Goal: Task Accomplishment & Management: Manage account settings

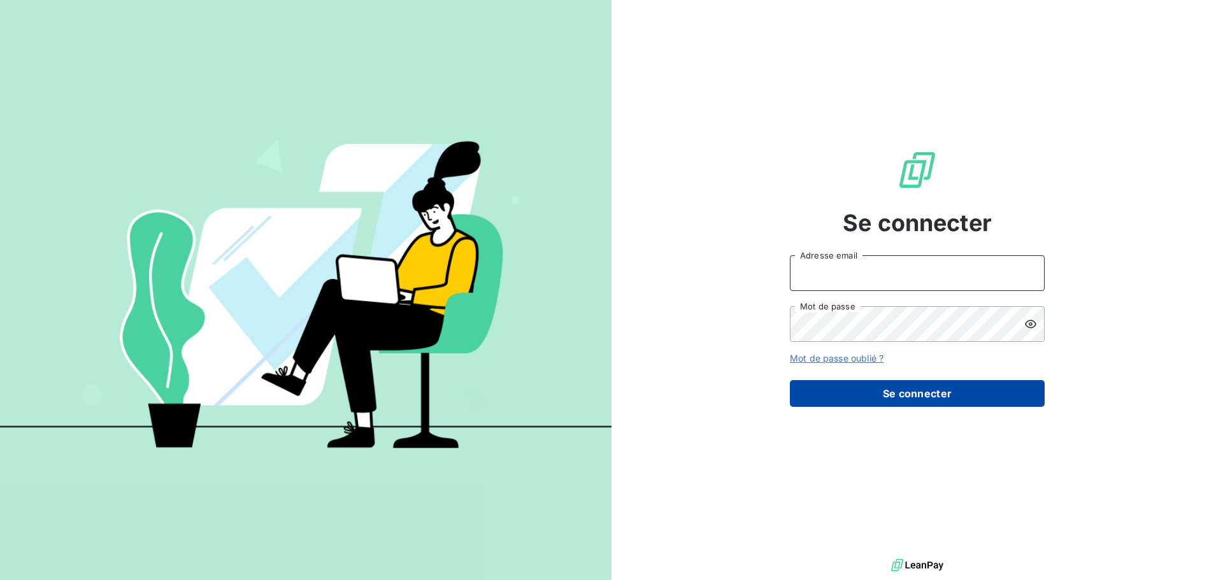
type input "[PERSON_NAME][EMAIL_ADDRESS][PERSON_NAME][DOMAIN_NAME]"
click at [923, 390] on button "Se connecter" at bounding box center [917, 393] width 255 height 27
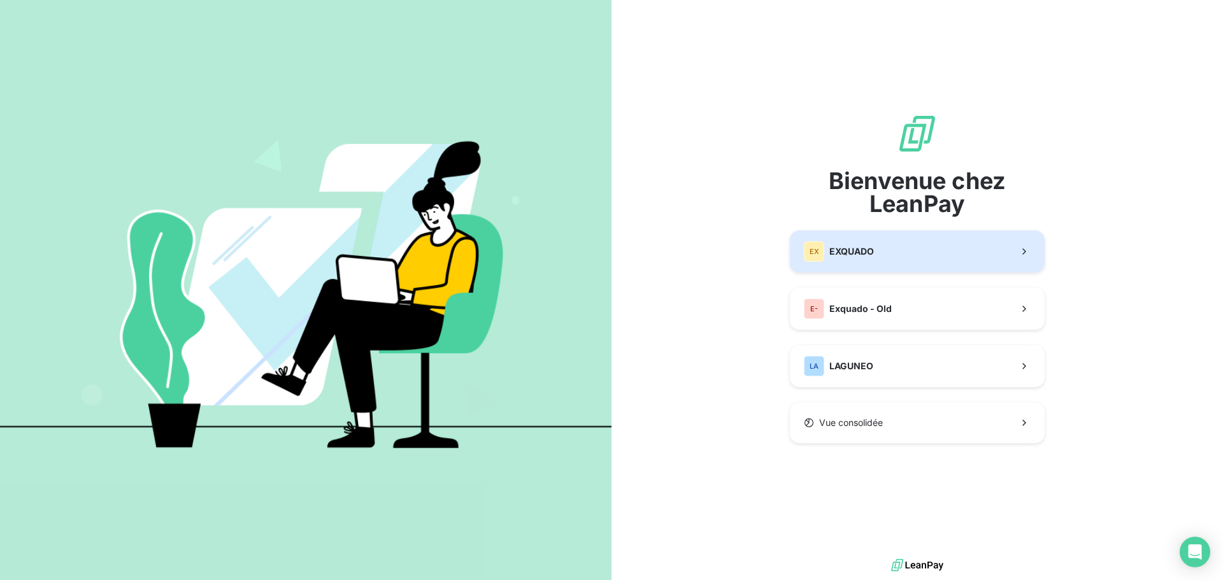
click at [871, 250] on span "EXQUADO" at bounding box center [852, 251] width 45 height 13
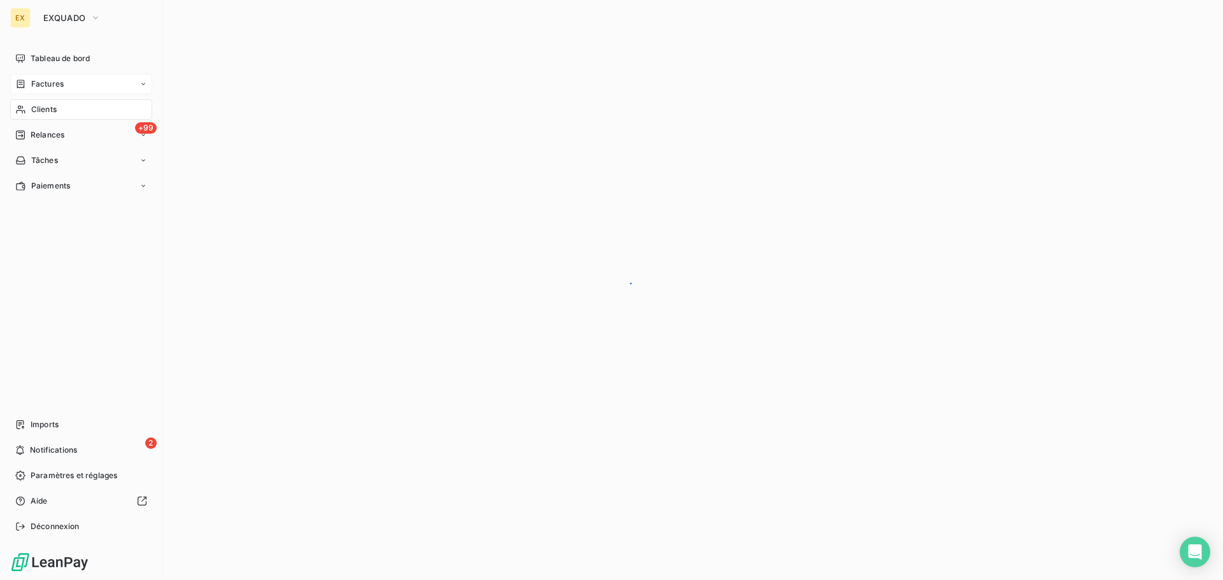
click at [54, 81] on span "Factures" at bounding box center [47, 83] width 32 height 11
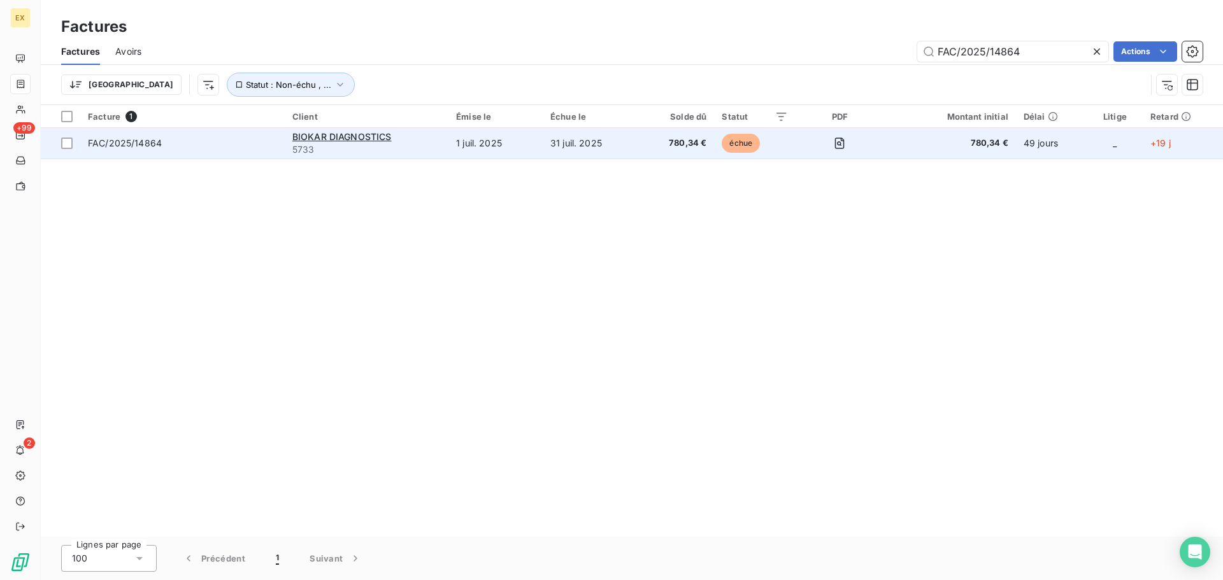
type input "FAC/2025/14864"
click at [233, 137] on span "FAC/2025/14864" at bounding box center [182, 143] width 189 height 13
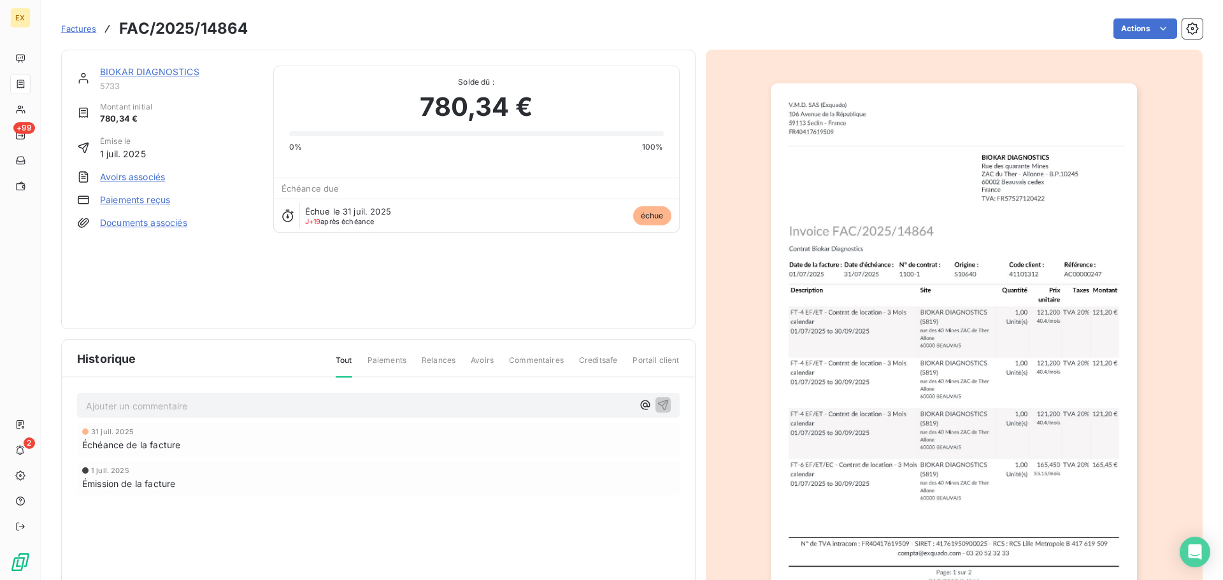
click at [147, 201] on link "Paiements reçus" at bounding box center [135, 200] width 70 height 13
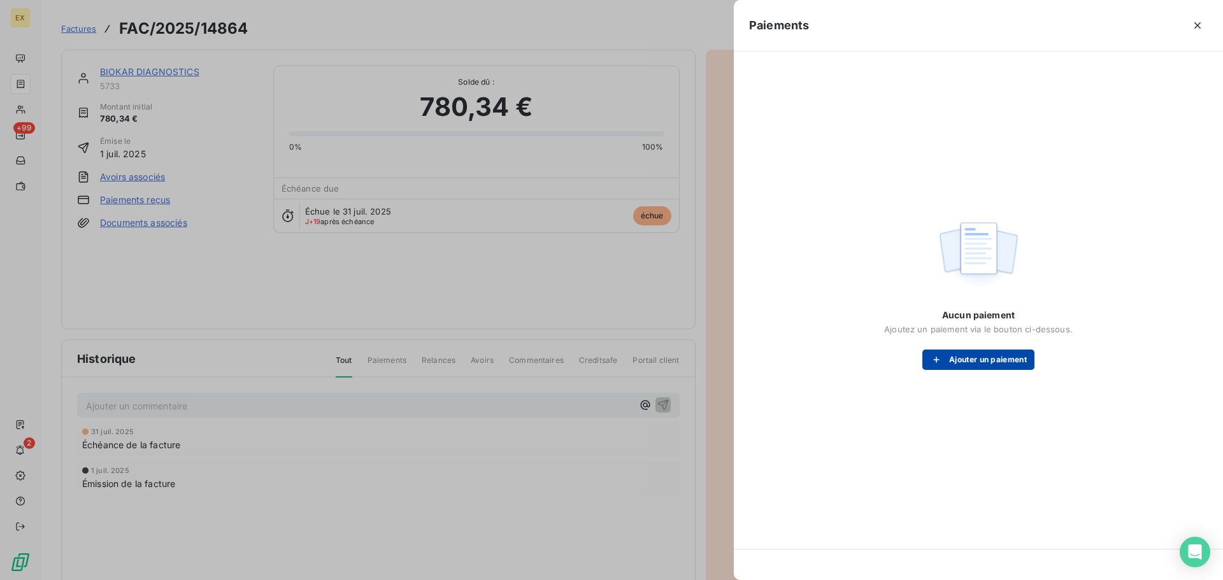
click at [987, 361] on button "Ajouter un paiement" at bounding box center [979, 360] width 112 height 20
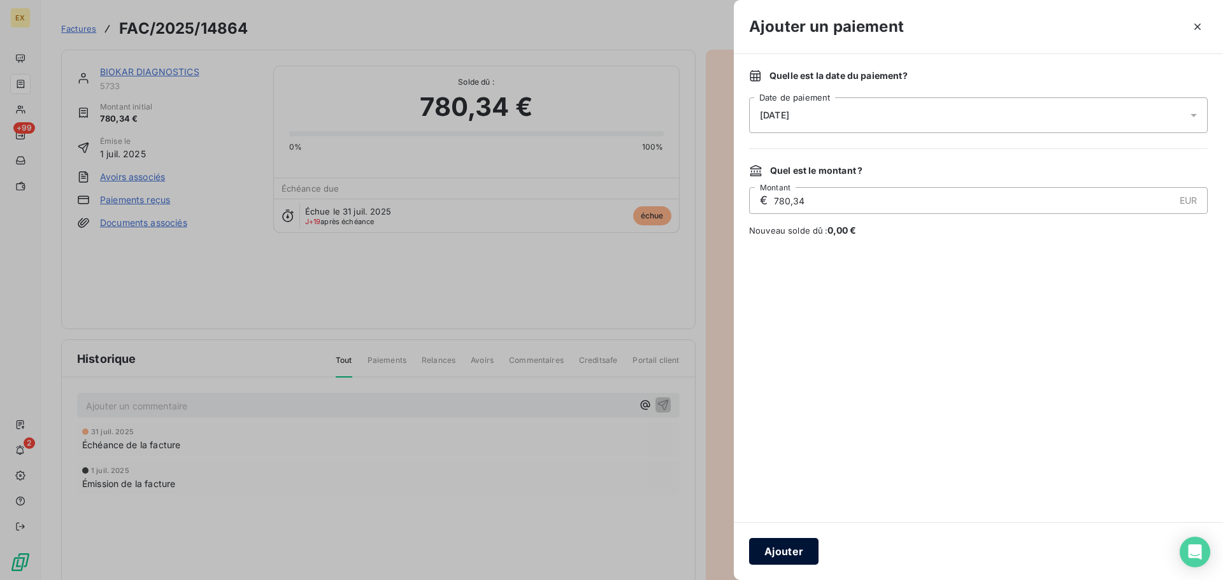
click at [789, 556] on button "Ajouter" at bounding box center [783, 551] width 69 height 27
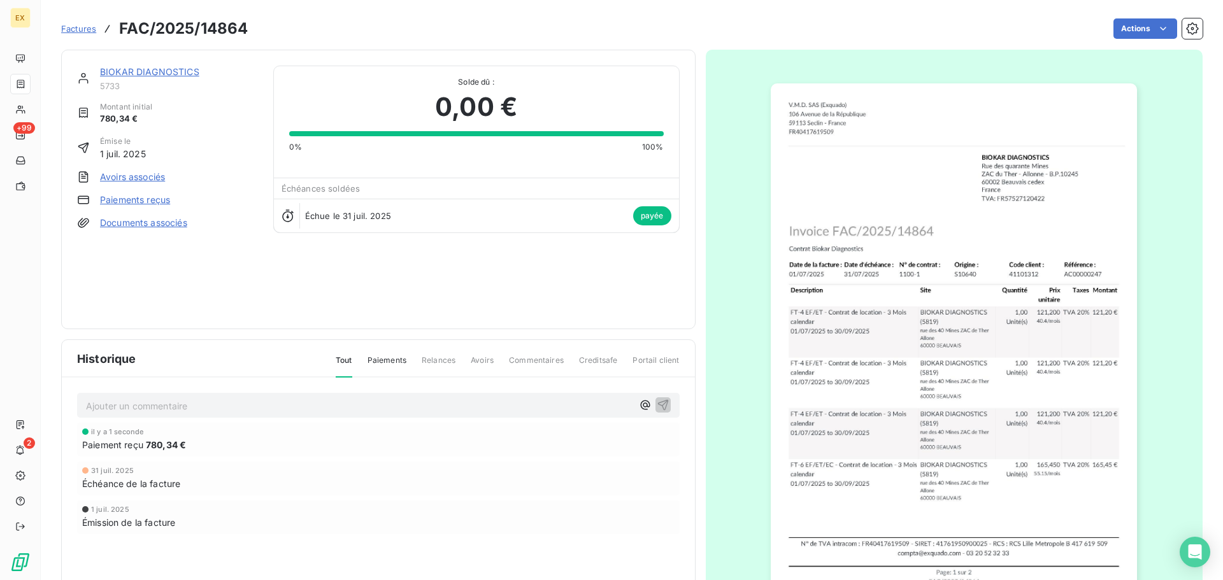
click at [87, 25] on span "Factures" at bounding box center [78, 29] width 35 height 10
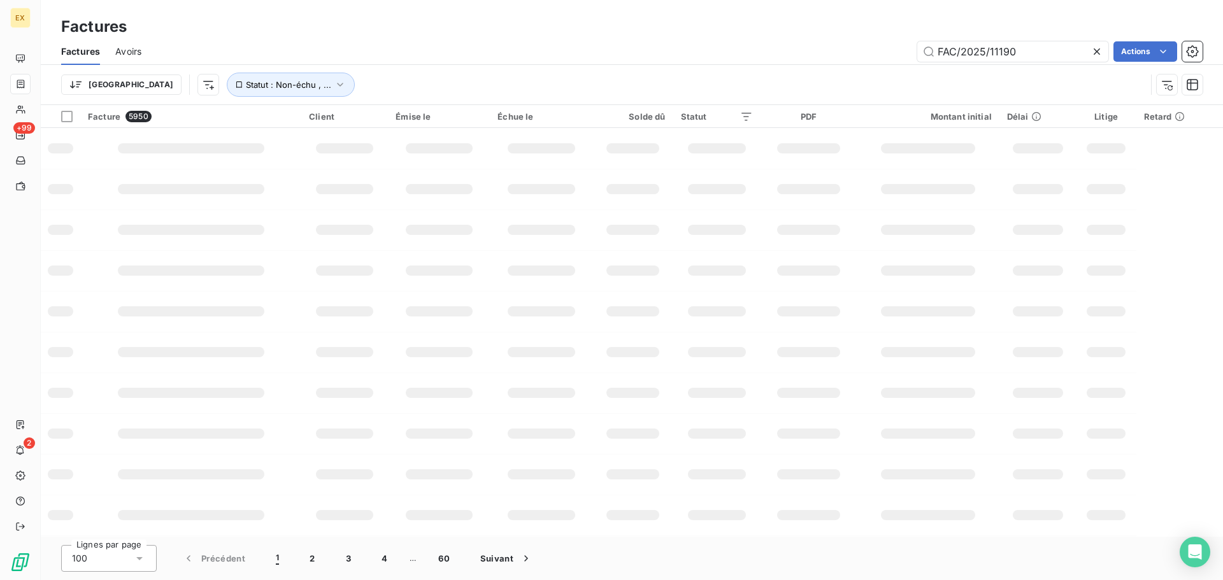
type input "FAC/2025/11190"
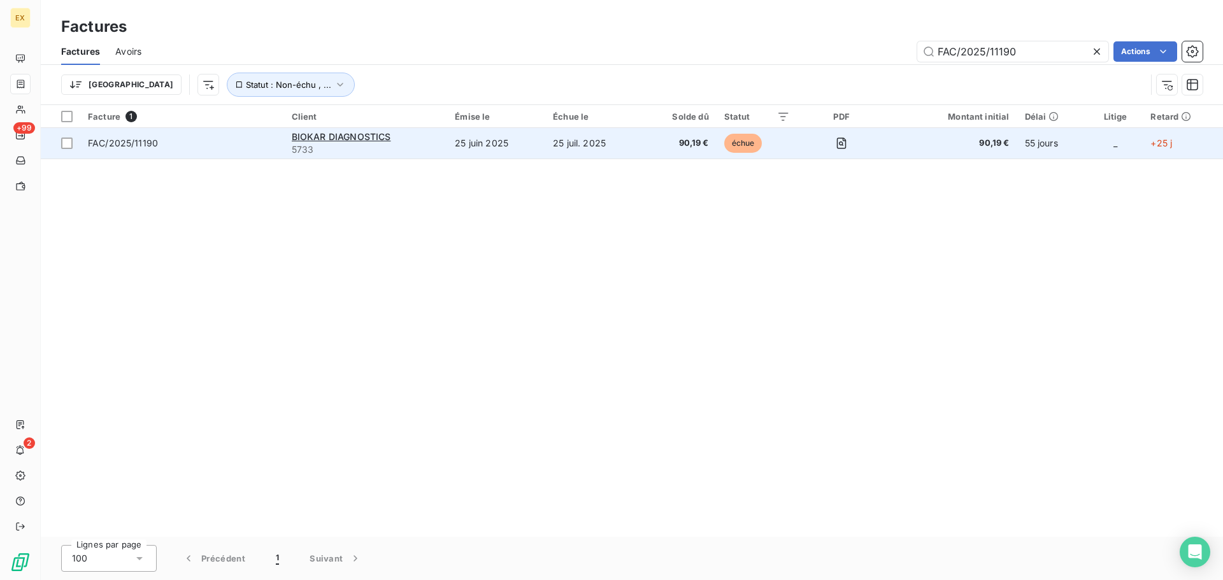
click at [119, 139] on span "FAC/2025/11190" at bounding box center [123, 143] width 70 height 11
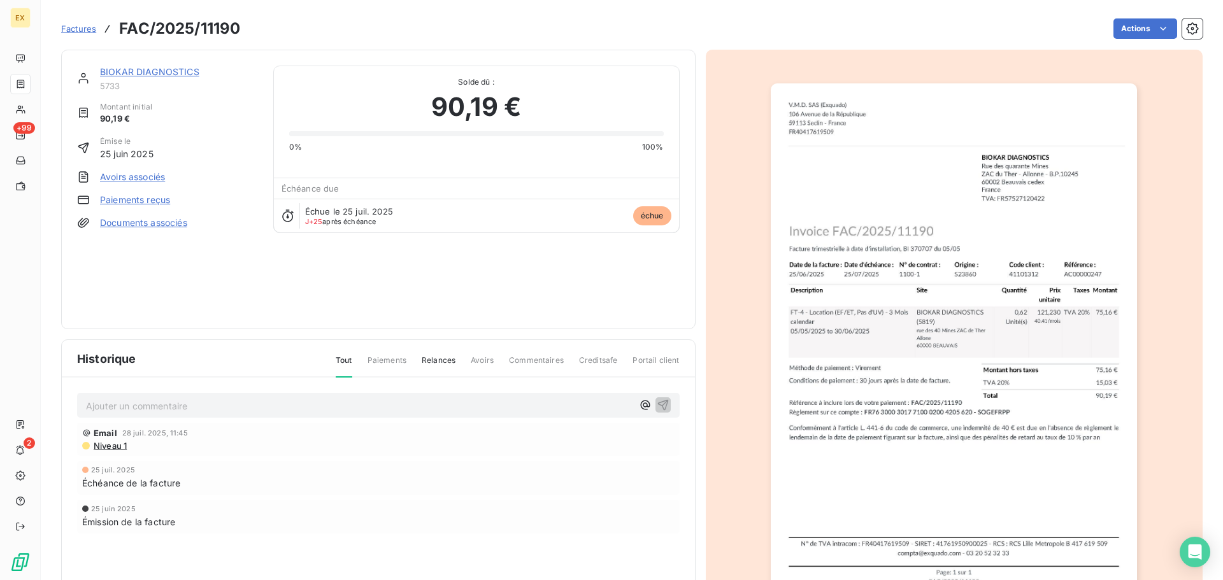
click at [145, 198] on link "Paiements reçus" at bounding box center [135, 200] width 70 height 13
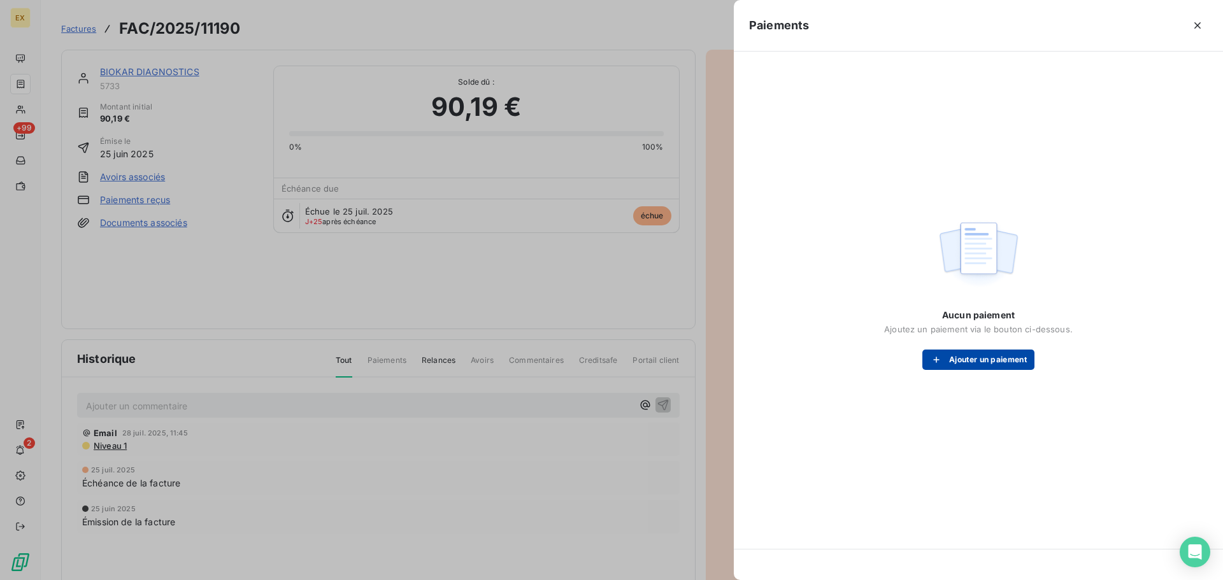
click at [946, 353] on button "Ajouter un paiement" at bounding box center [979, 360] width 112 height 20
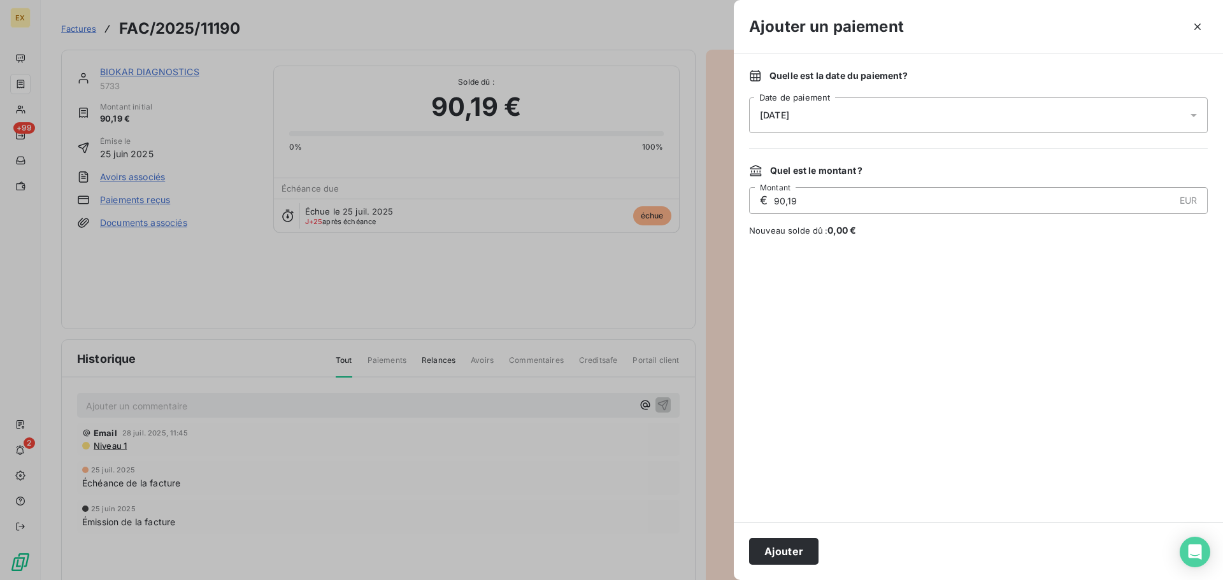
drag, startPoint x: 791, startPoint y: 547, endPoint x: 789, endPoint y: 540, distance: 7.5
click at [791, 544] on button "Ajouter" at bounding box center [783, 551] width 69 height 27
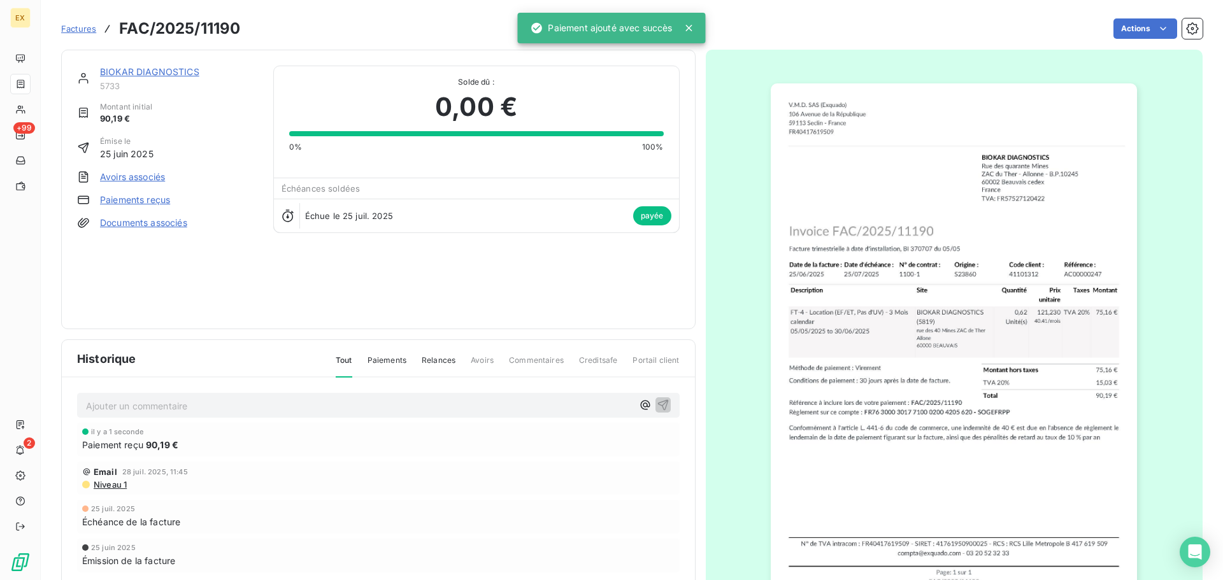
click at [71, 25] on span "Factures" at bounding box center [78, 29] width 35 height 10
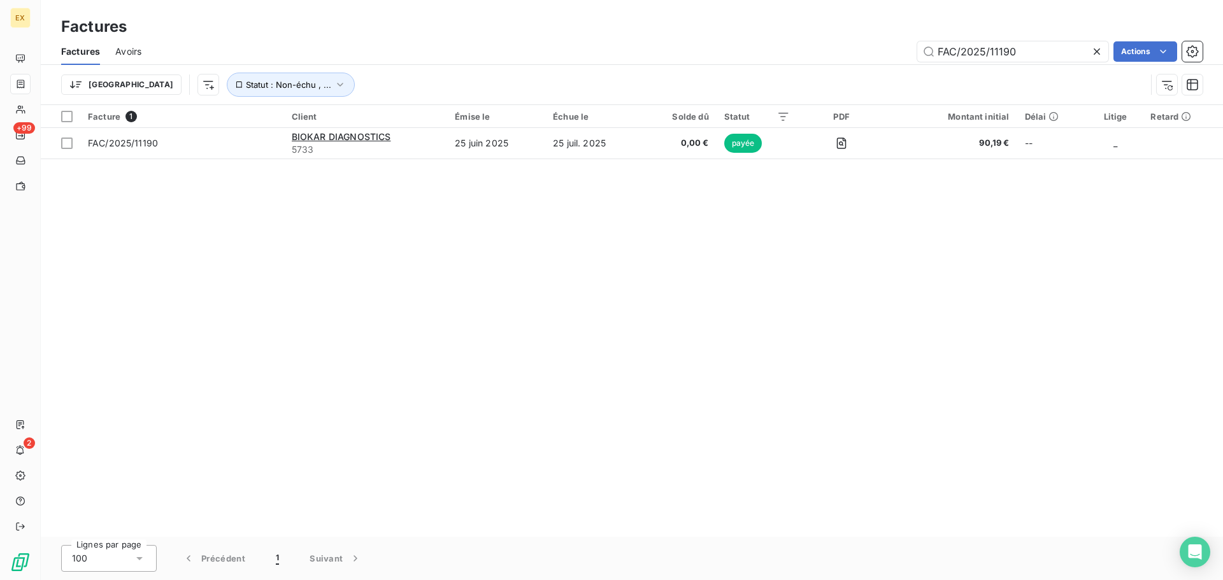
click at [130, 48] on span "Avoirs" at bounding box center [128, 51] width 26 height 13
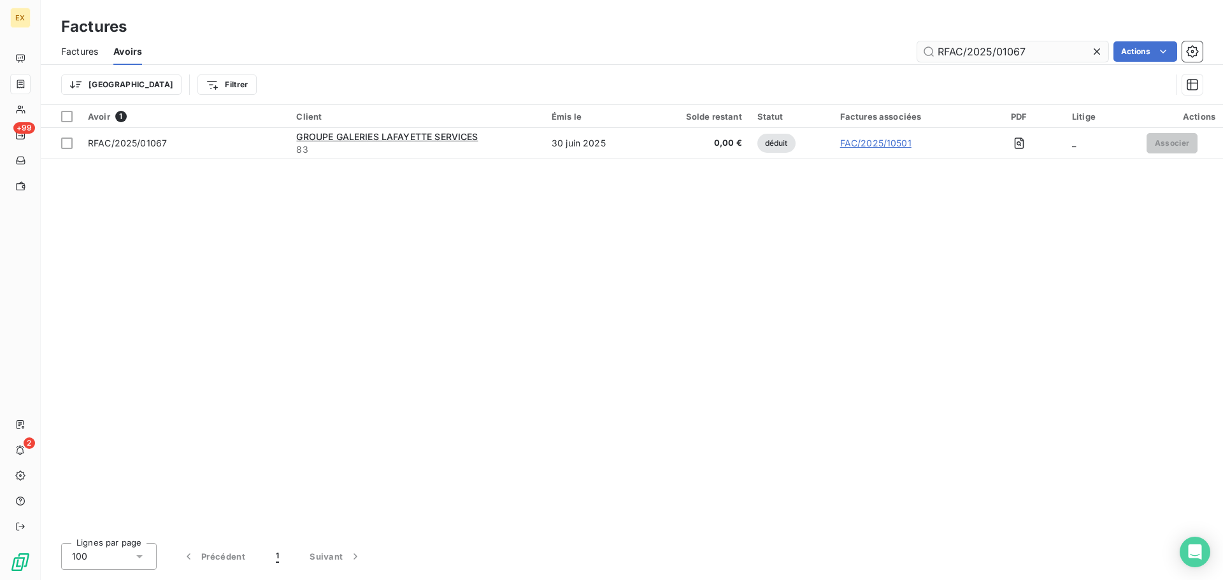
drag, startPoint x: 1007, startPoint y: 52, endPoint x: 1041, endPoint y: 52, distance: 34.4
click at [1041, 52] on input "RFAC/2025/01067" at bounding box center [1013, 51] width 191 height 20
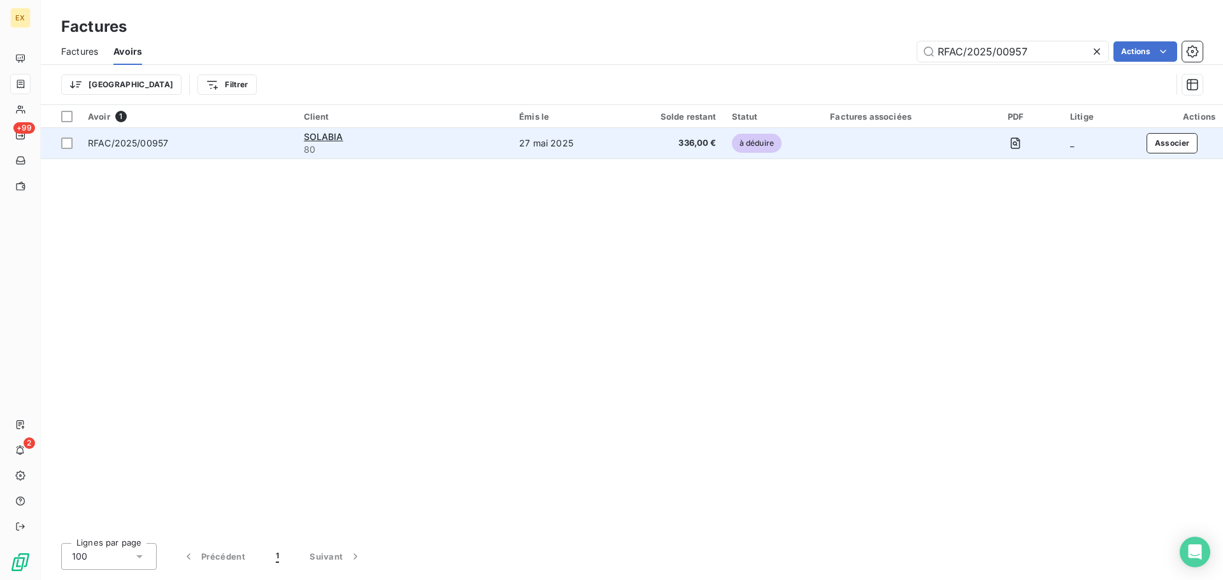
type input "RFAC/2025/00957"
click at [231, 142] on div "RFAC/2025/00957" at bounding box center [188, 143] width 201 height 13
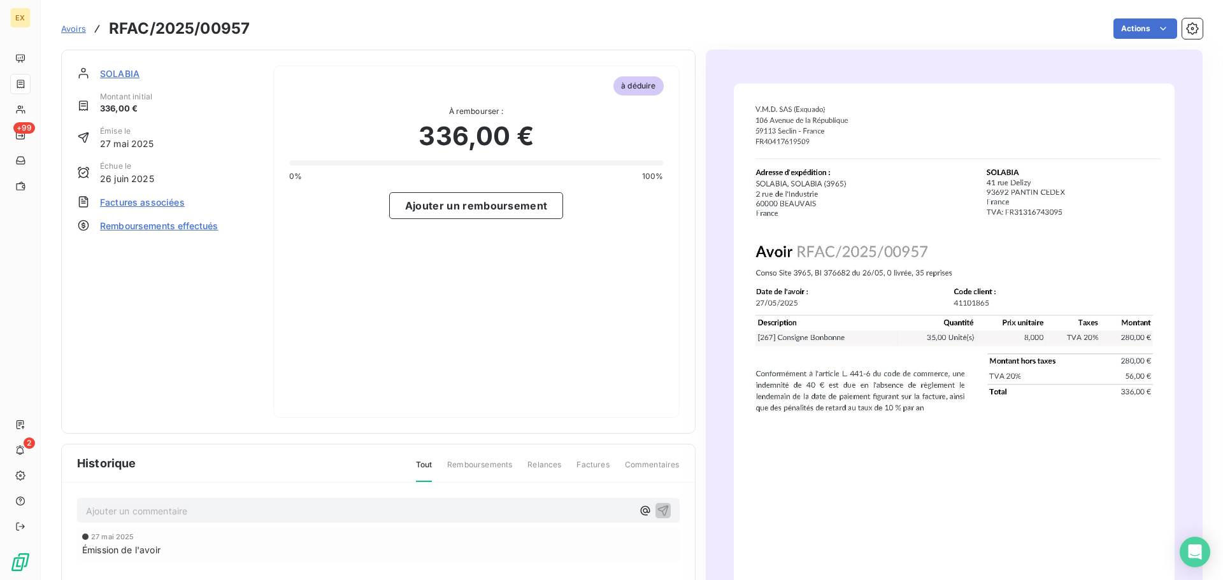
click at [142, 227] on span "Remboursements effectués" at bounding box center [159, 225] width 119 height 13
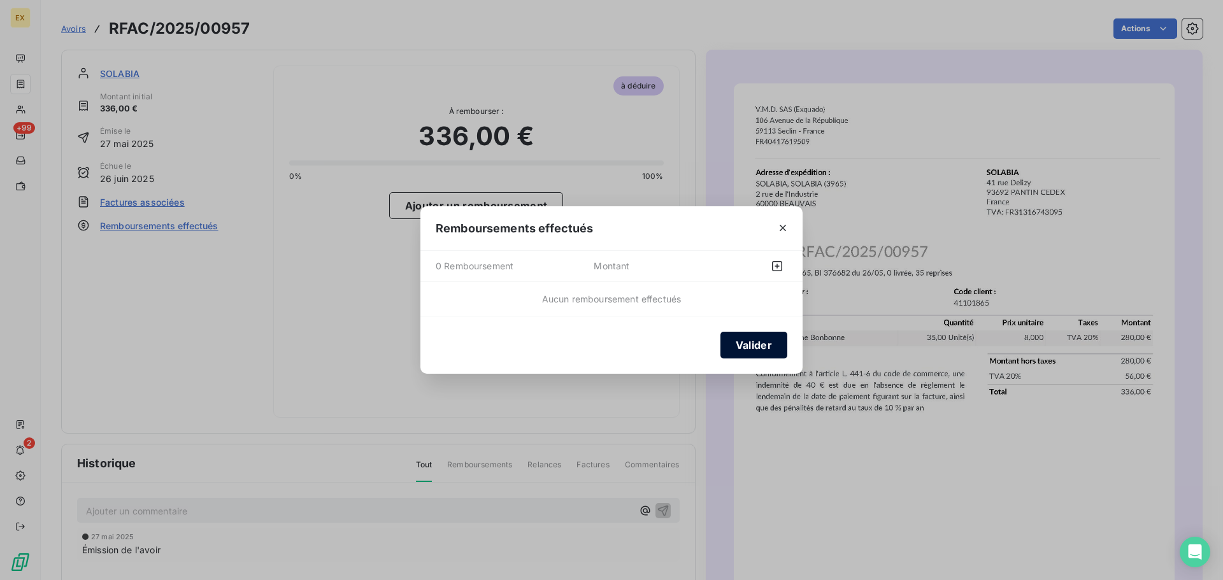
click at [749, 341] on button "Valider" at bounding box center [754, 345] width 67 height 27
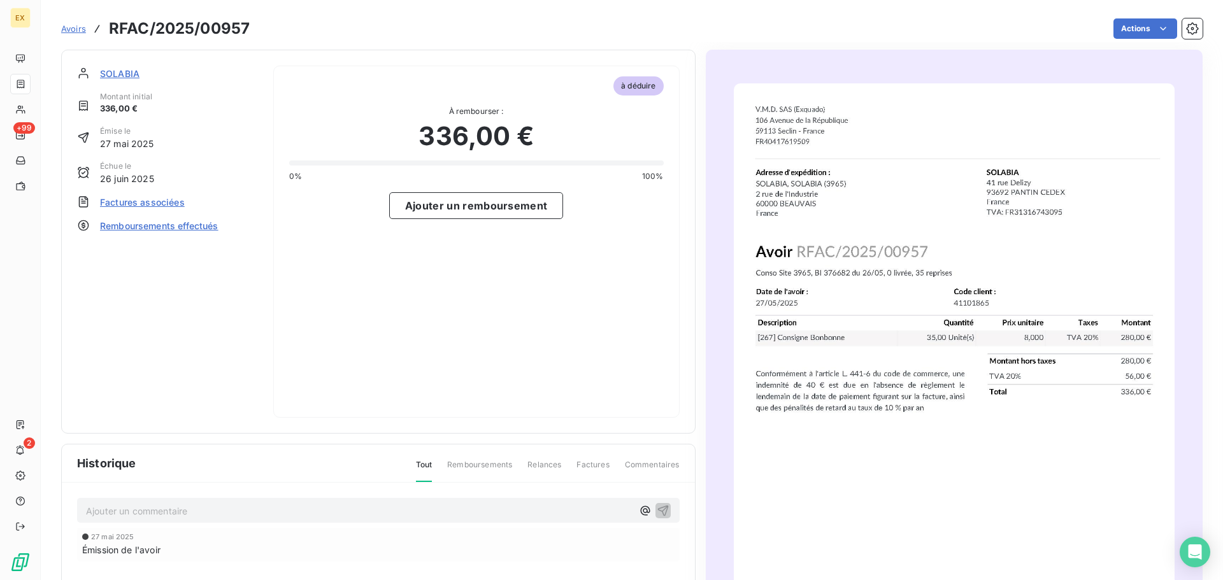
click at [196, 226] on span "Remboursements effectués" at bounding box center [159, 225] width 119 height 13
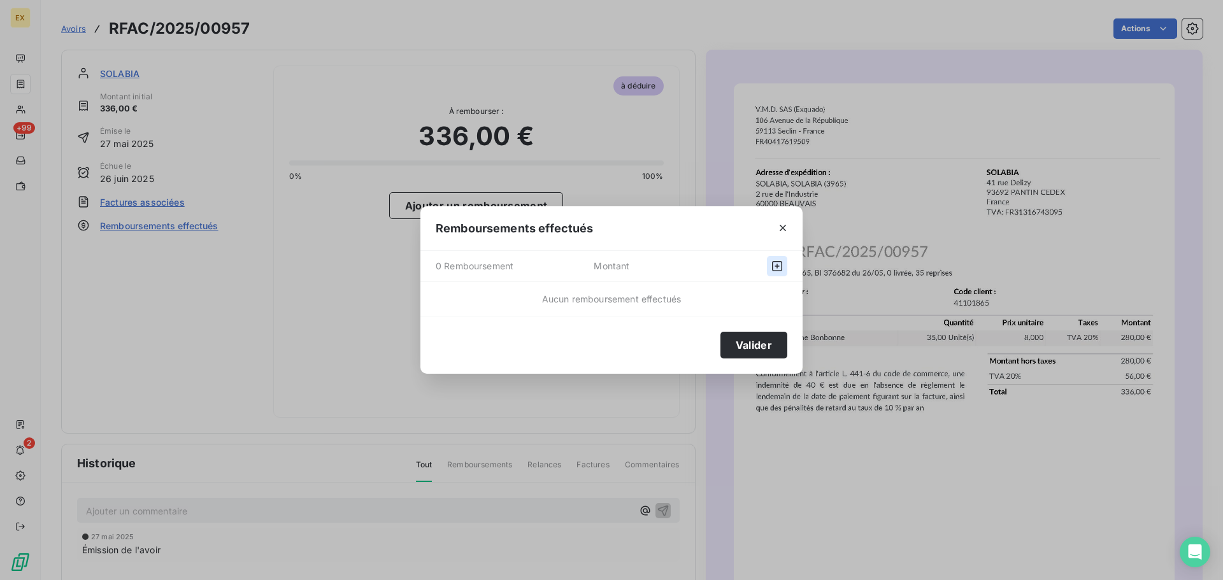
click at [775, 266] on icon "button" at bounding box center [777, 266] width 13 height 13
select select "7"
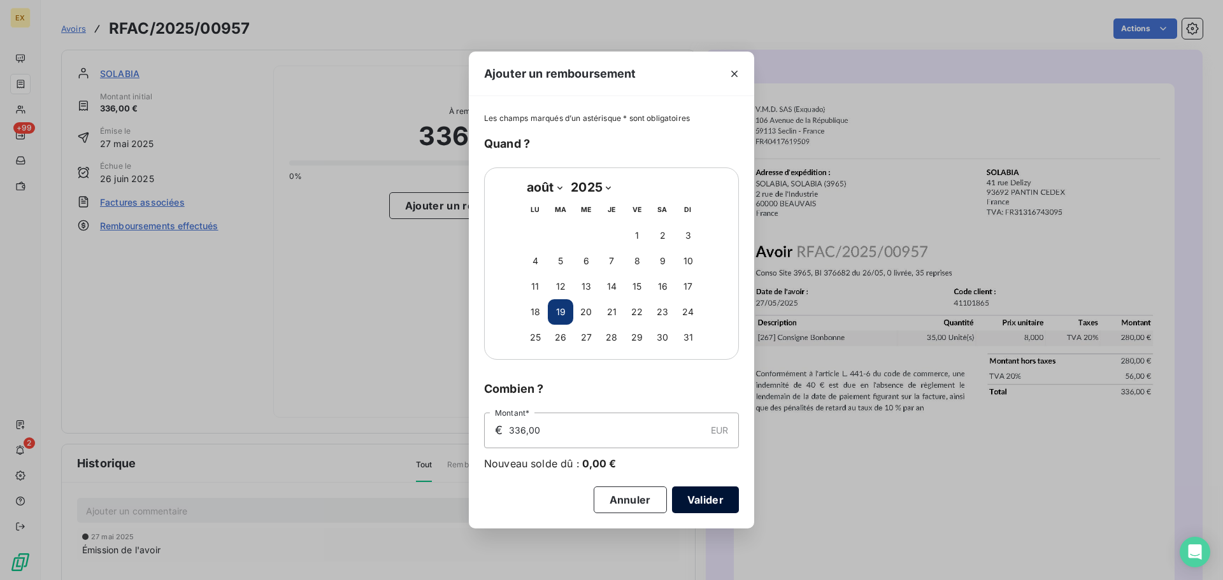
click at [706, 499] on button "Valider" at bounding box center [705, 500] width 67 height 27
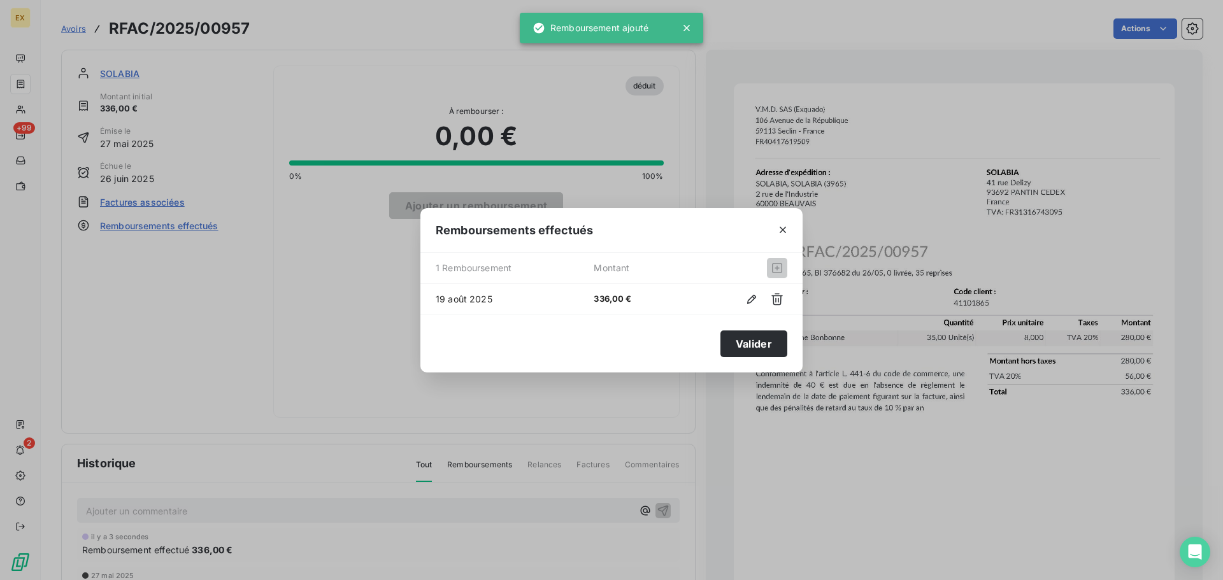
click at [749, 345] on button "Valider" at bounding box center [754, 344] width 67 height 27
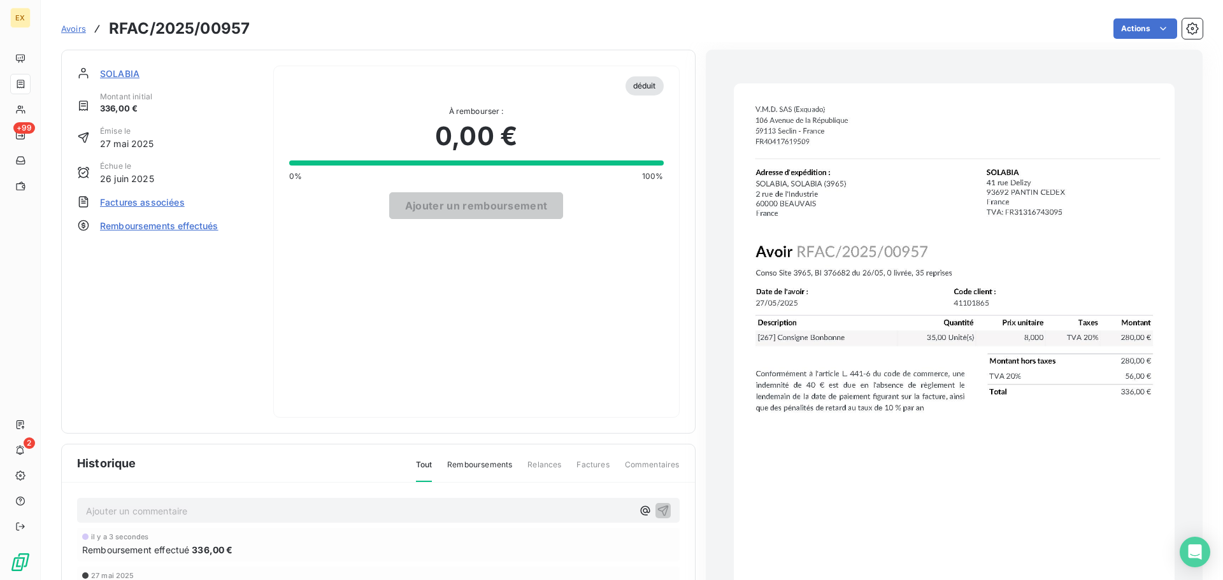
click at [73, 27] on span "Avoirs" at bounding box center [73, 29] width 25 height 10
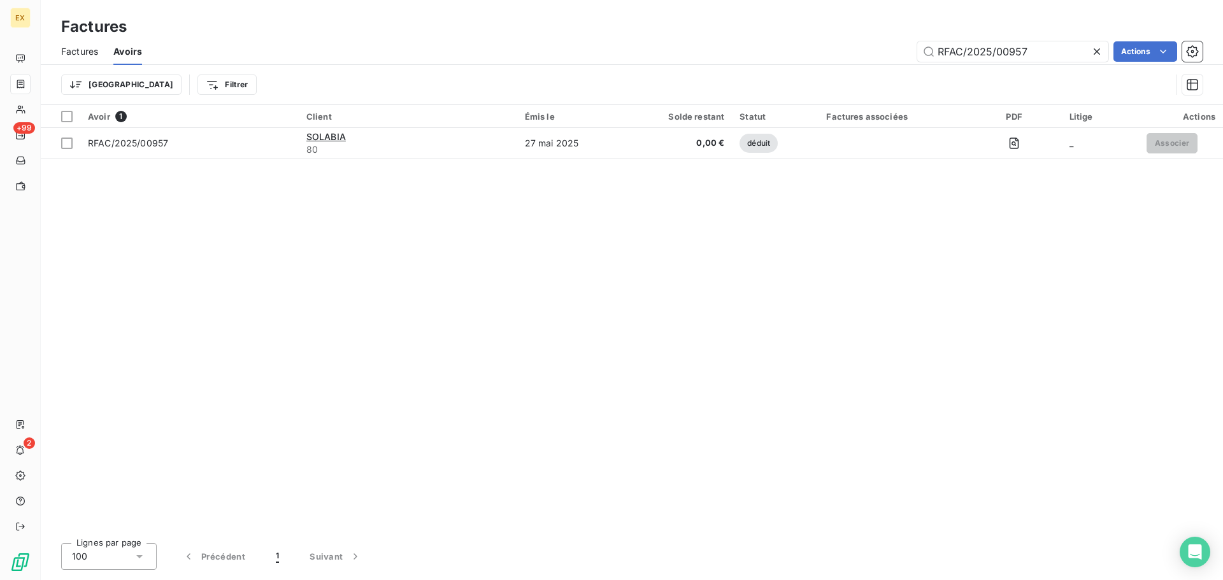
click at [83, 54] on span "Factures" at bounding box center [79, 51] width 37 height 13
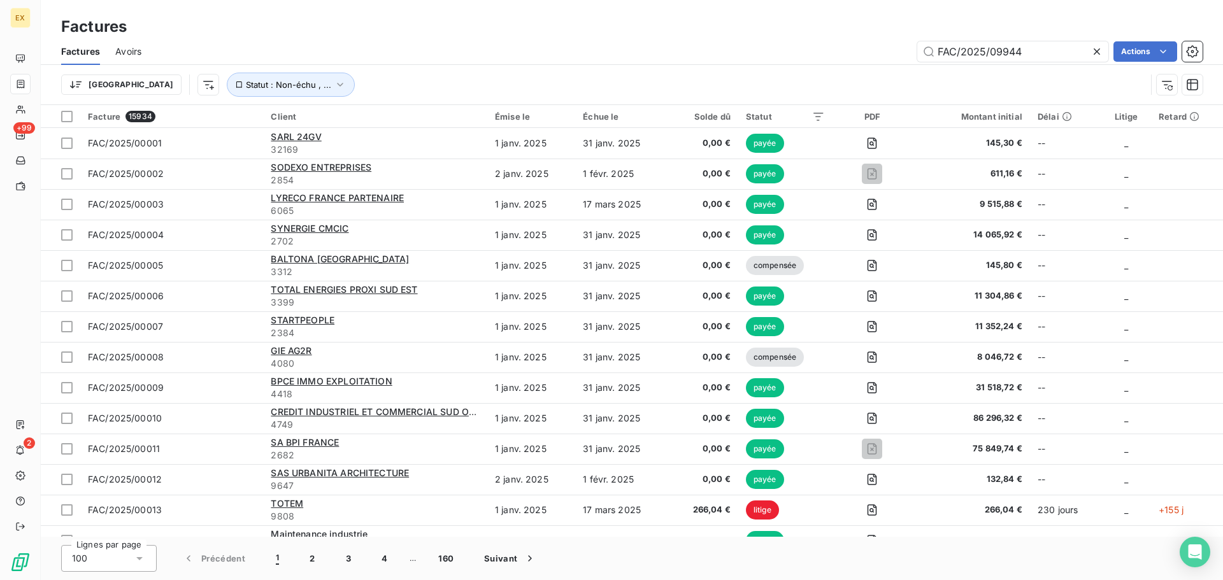
type input "FAC/2025/09944"
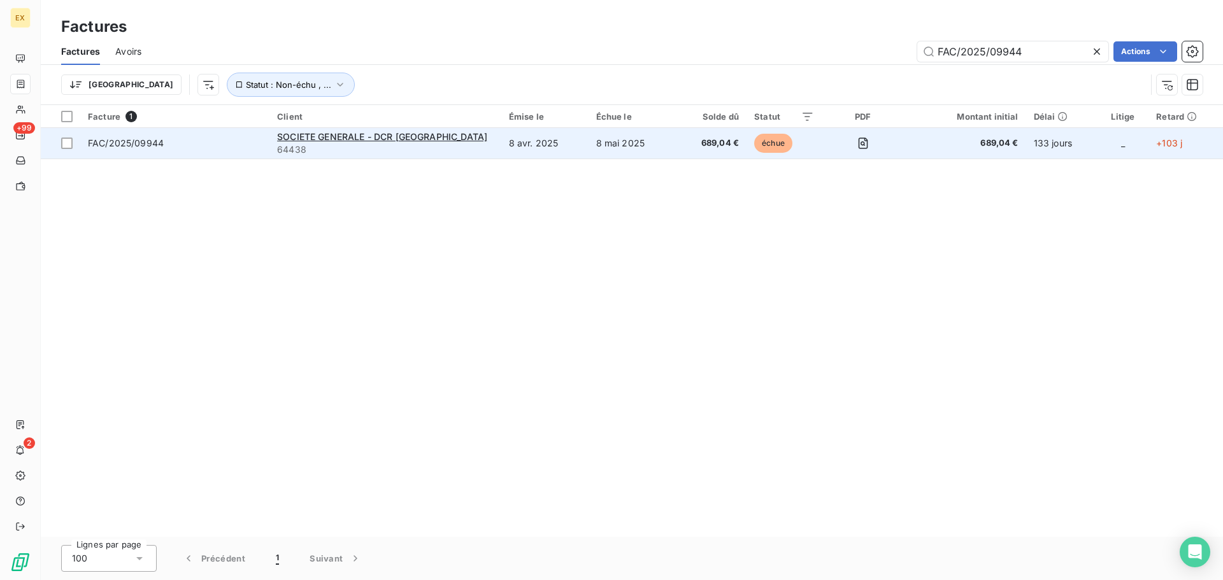
click at [229, 138] on span "FAC/2025/09944" at bounding box center [175, 143] width 174 height 13
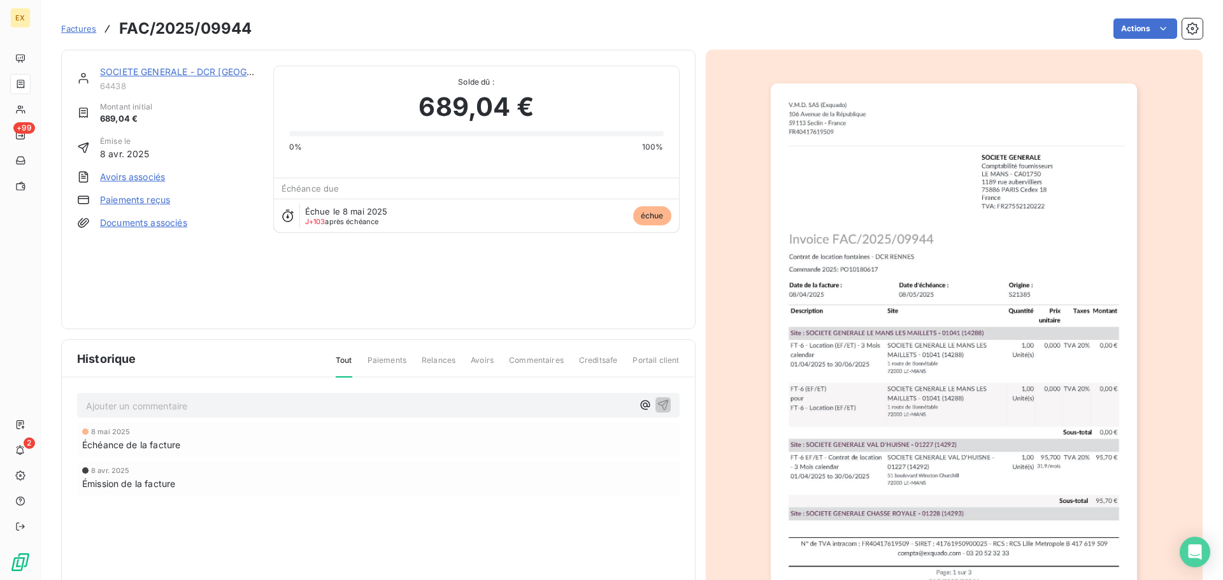
click at [120, 197] on link "Paiements reçus" at bounding box center [135, 200] width 70 height 13
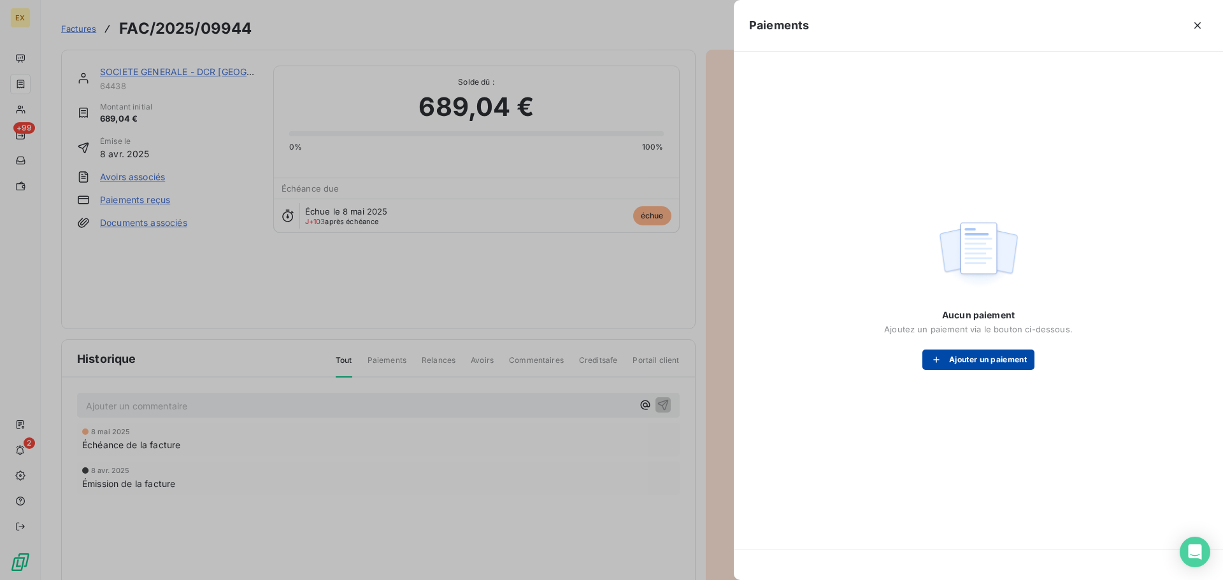
click at [1004, 363] on button "Ajouter un paiement" at bounding box center [979, 360] width 112 height 20
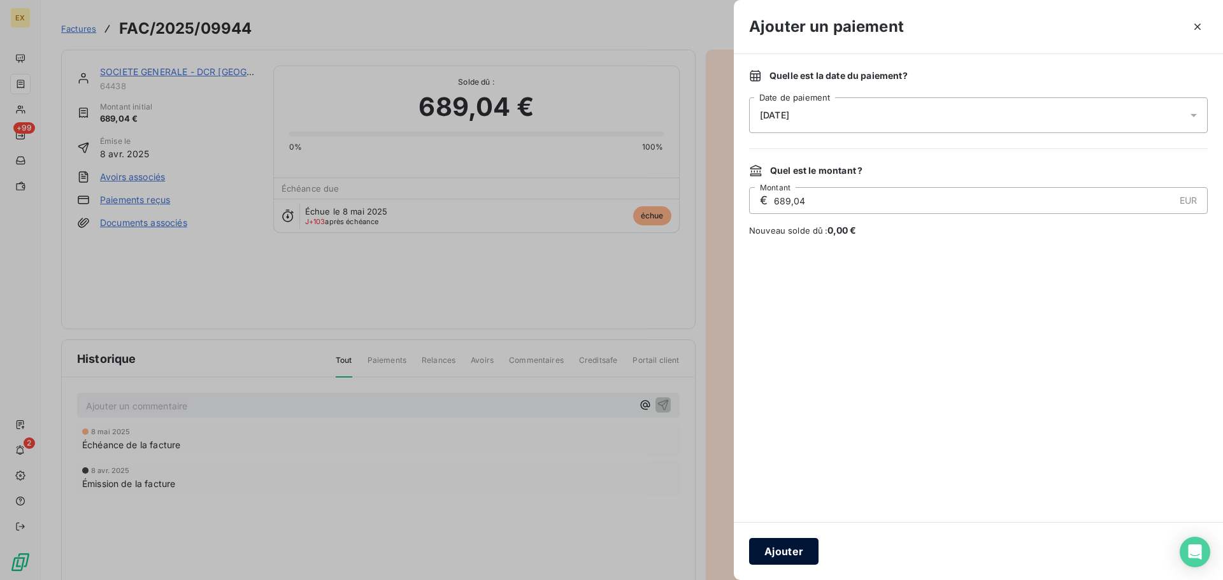
click at [797, 555] on button "Ajouter" at bounding box center [783, 551] width 69 height 27
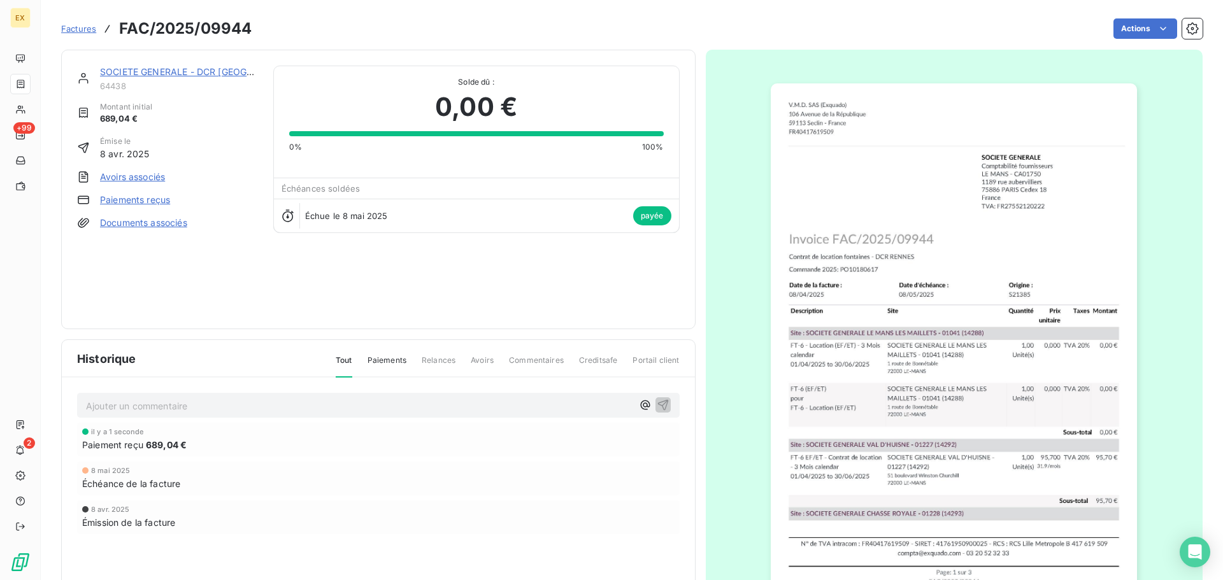
click at [77, 26] on span "Factures" at bounding box center [78, 29] width 35 height 10
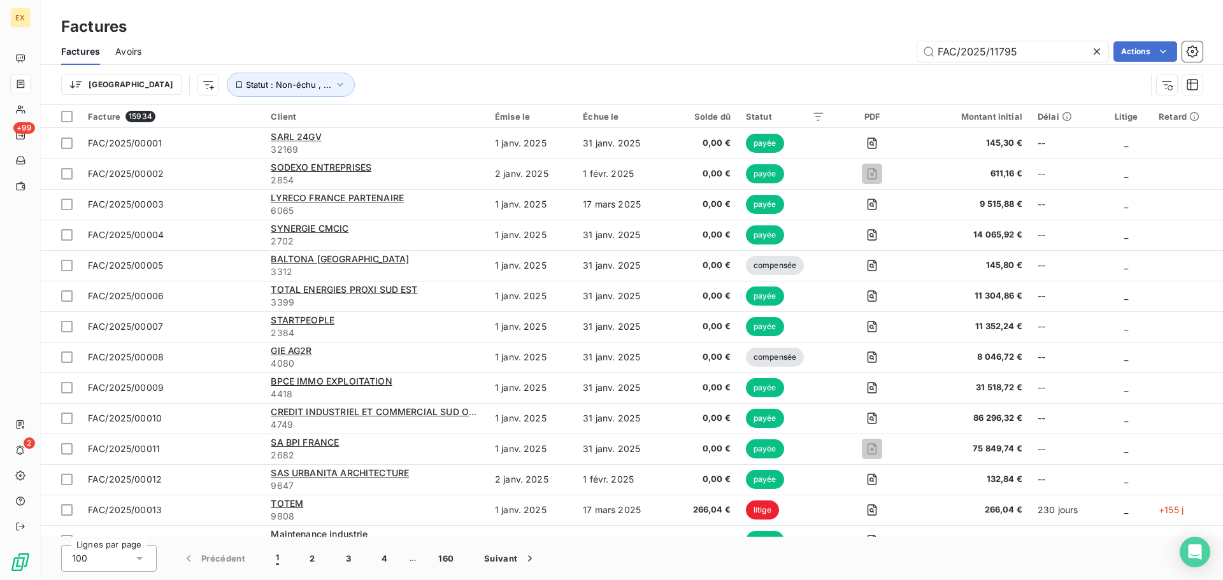
type input "FAC/2025/11795"
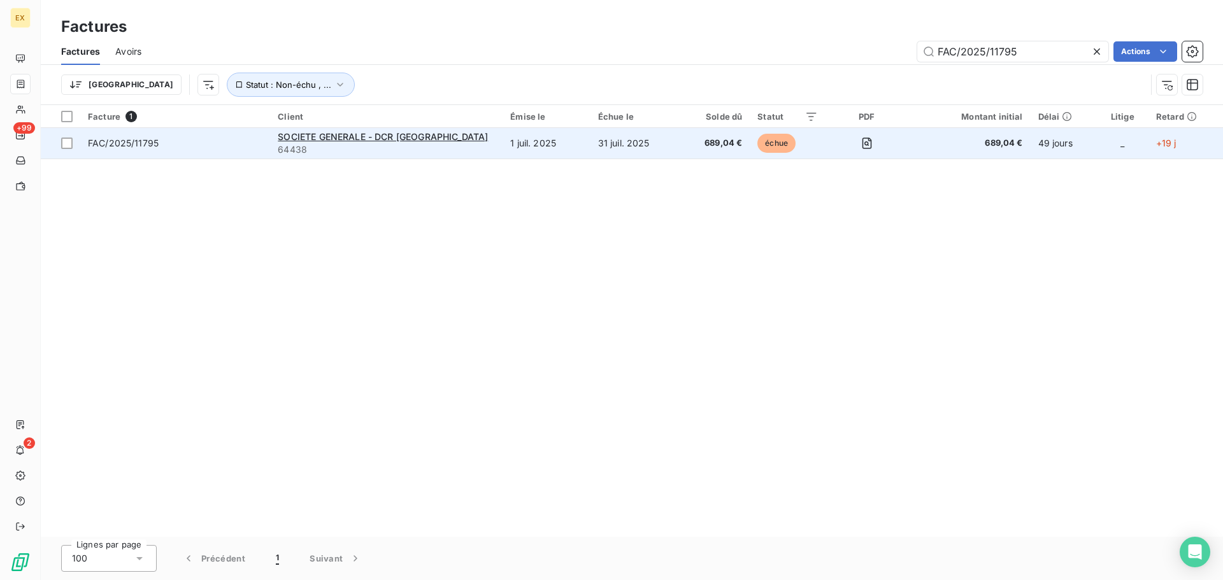
click at [256, 143] on span "FAC/2025/11795" at bounding box center [175, 143] width 175 height 13
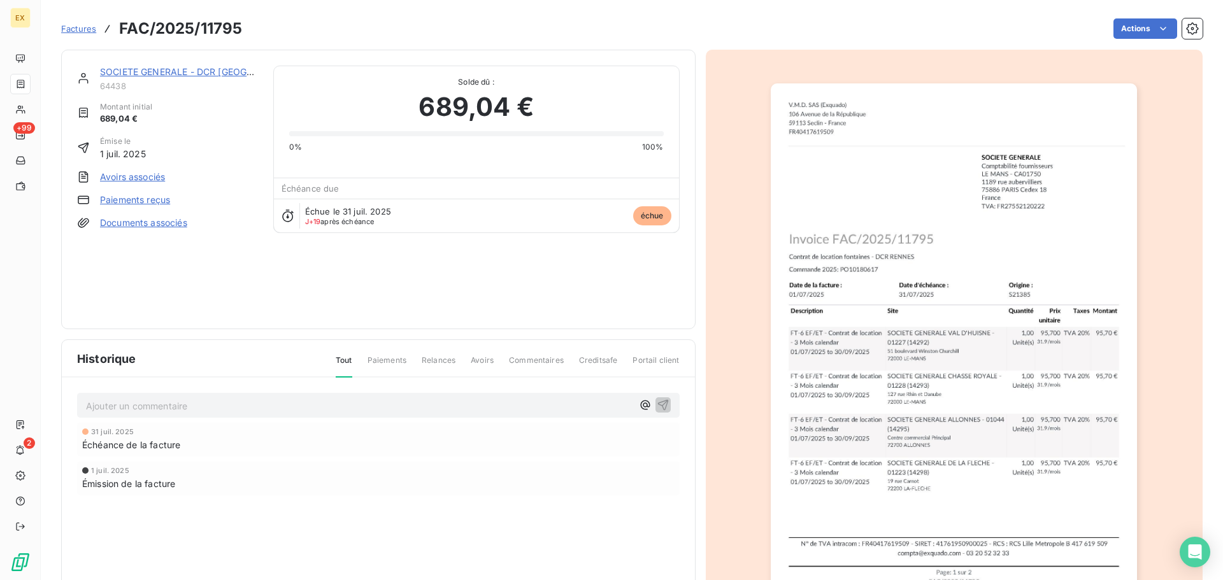
click at [156, 200] on link "Paiements reçus" at bounding box center [135, 200] width 70 height 13
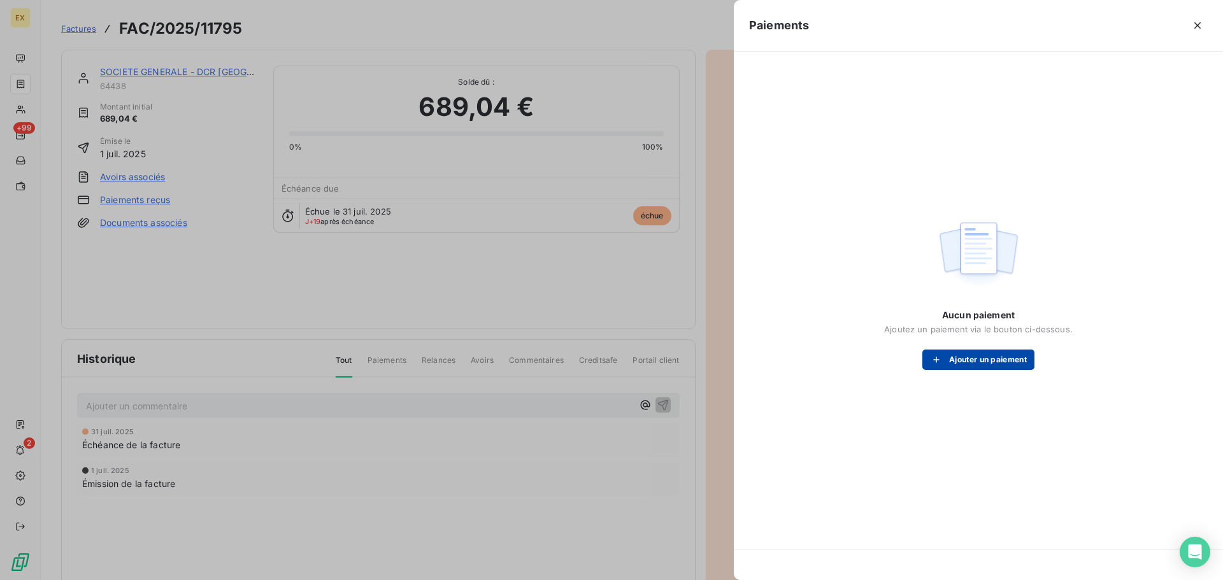
click at [939, 355] on icon "button" at bounding box center [936, 360] width 13 height 13
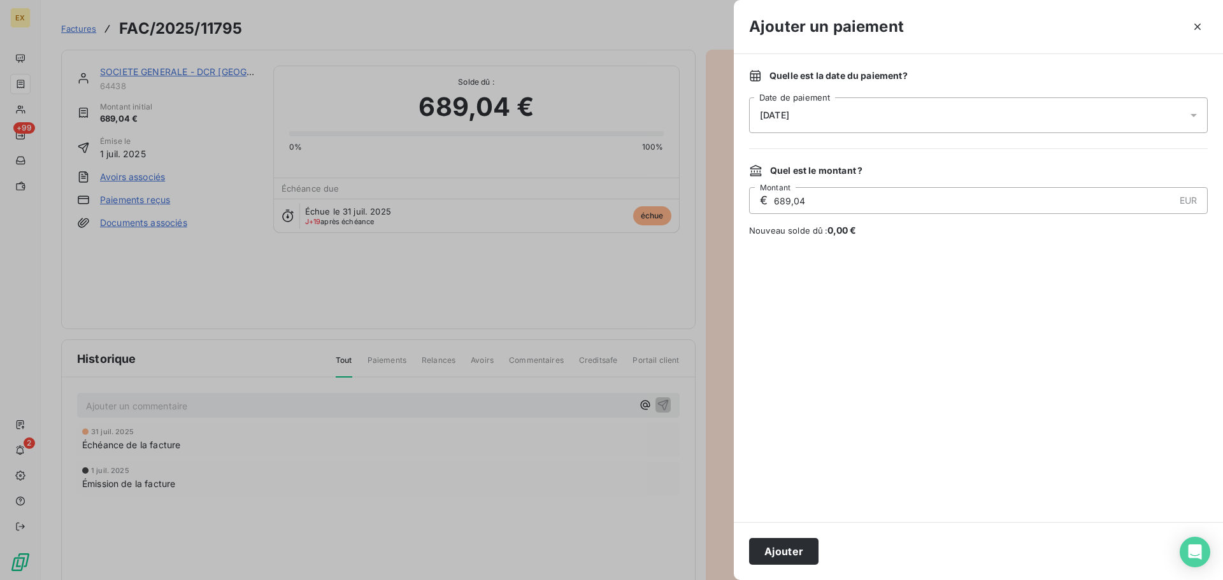
drag, startPoint x: 802, startPoint y: 542, endPoint x: 670, endPoint y: 520, distance: 134.3
click at [802, 542] on button "Ajouter" at bounding box center [783, 551] width 69 height 27
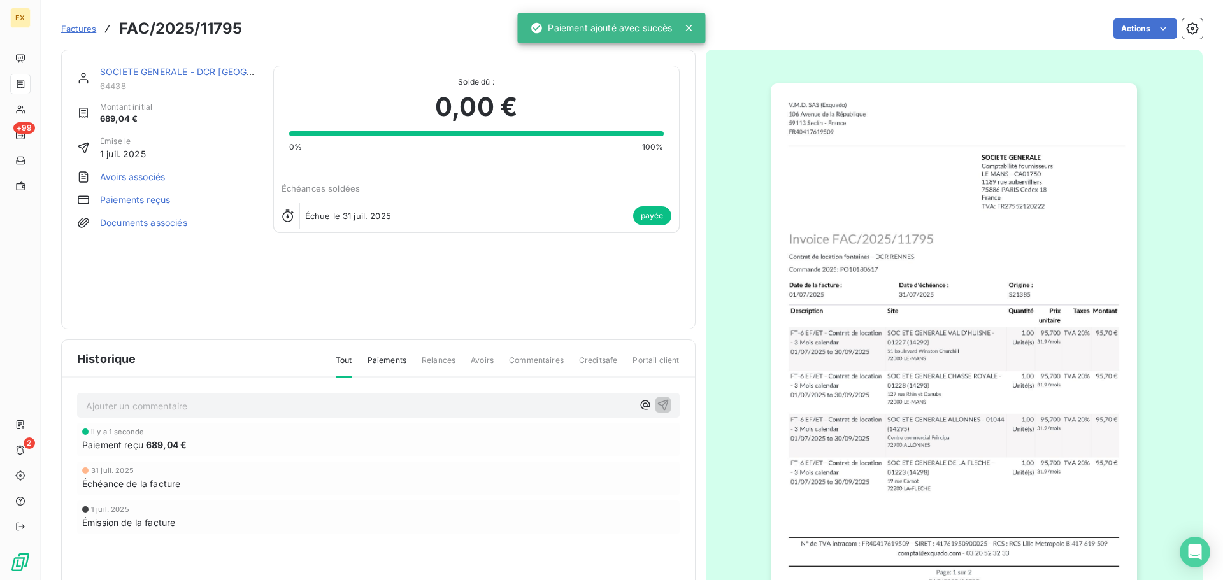
click at [71, 26] on span "Factures" at bounding box center [78, 29] width 35 height 10
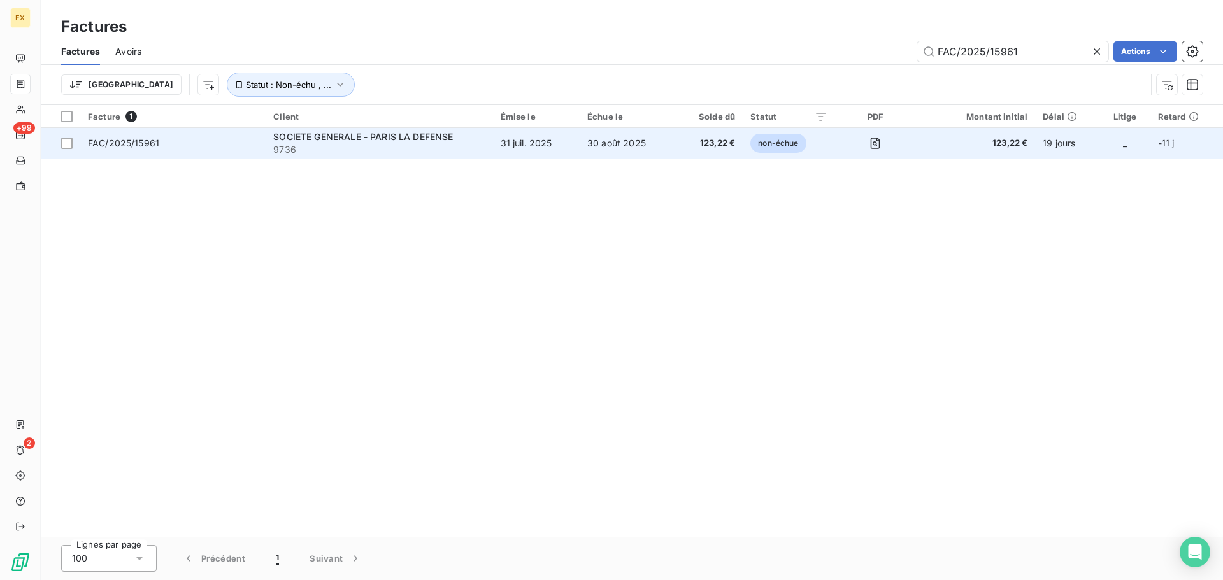
type input "FAC/2025/15961"
click at [221, 140] on span "FAC/2025/15961" at bounding box center [173, 143] width 170 height 13
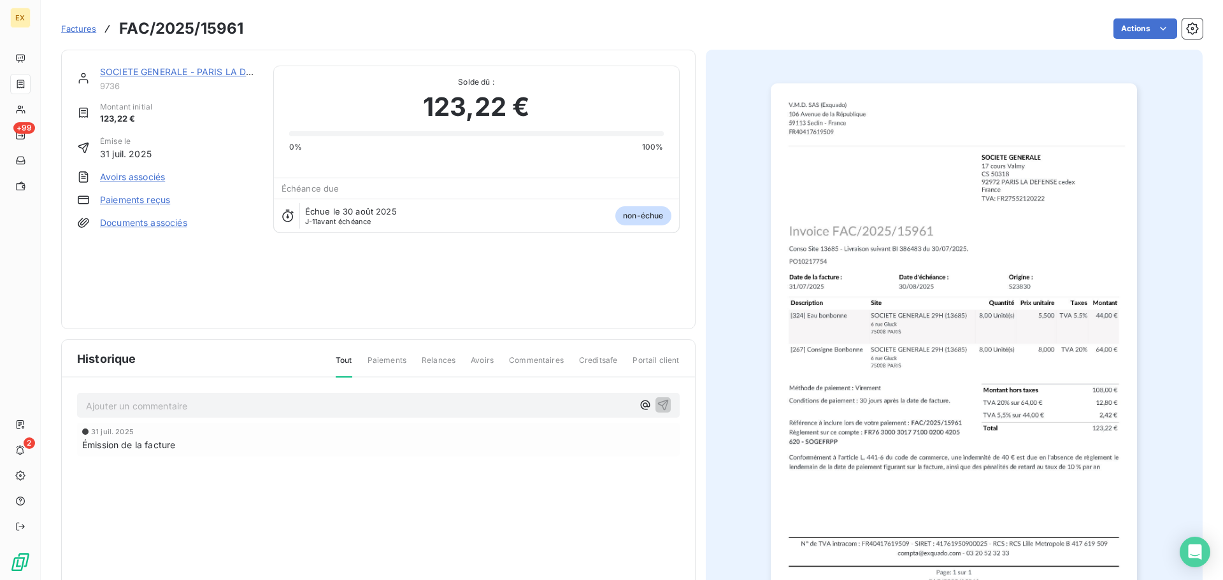
click at [150, 197] on link "Paiements reçus" at bounding box center [135, 200] width 70 height 13
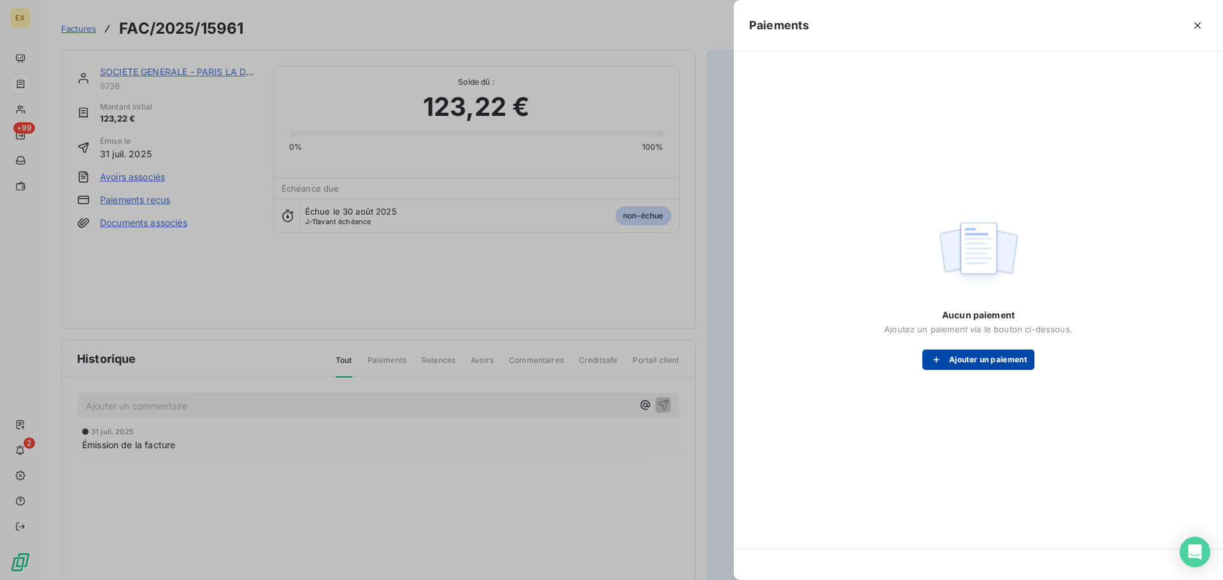
click at [963, 360] on button "Ajouter un paiement" at bounding box center [979, 360] width 112 height 20
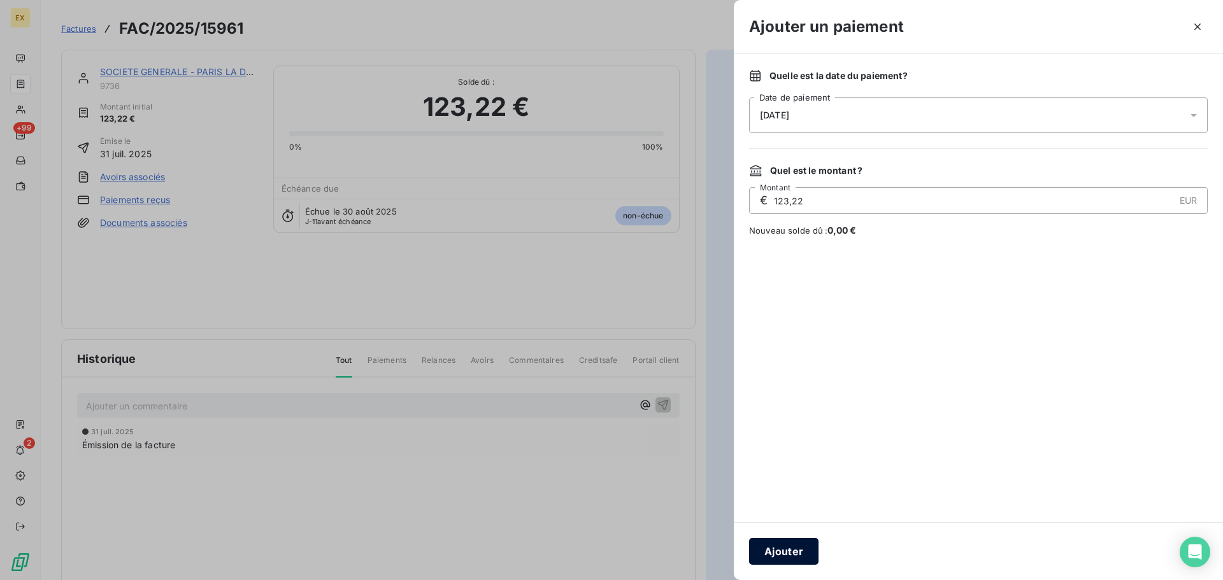
click at [799, 546] on button "Ajouter" at bounding box center [783, 551] width 69 height 27
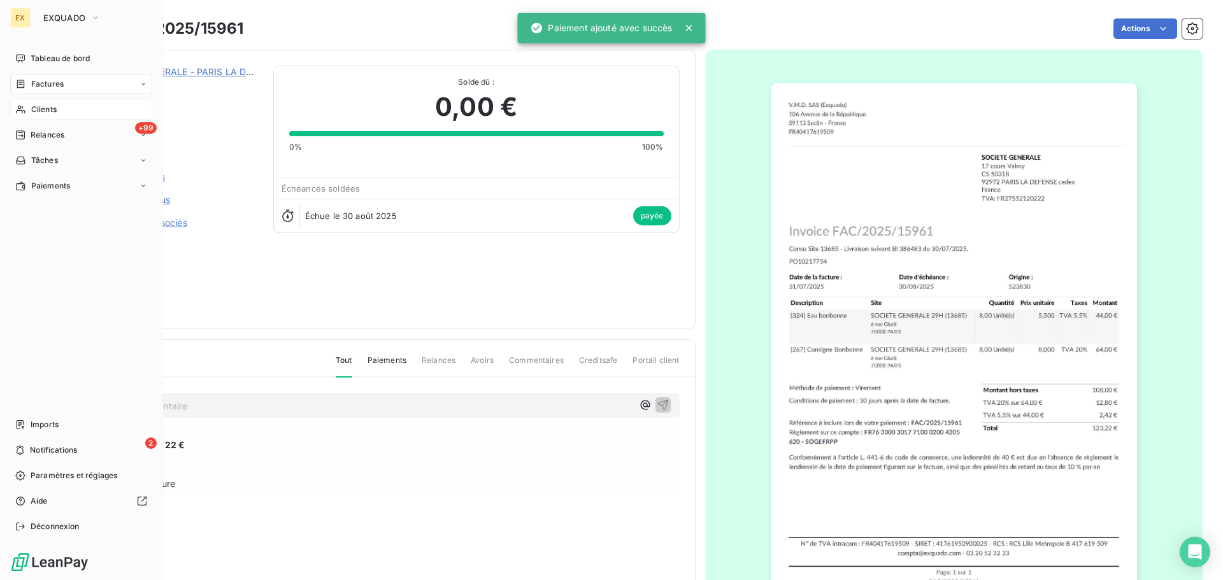
click at [44, 105] on span "Clients" at bounding box center [43, 109] width 25 height 11
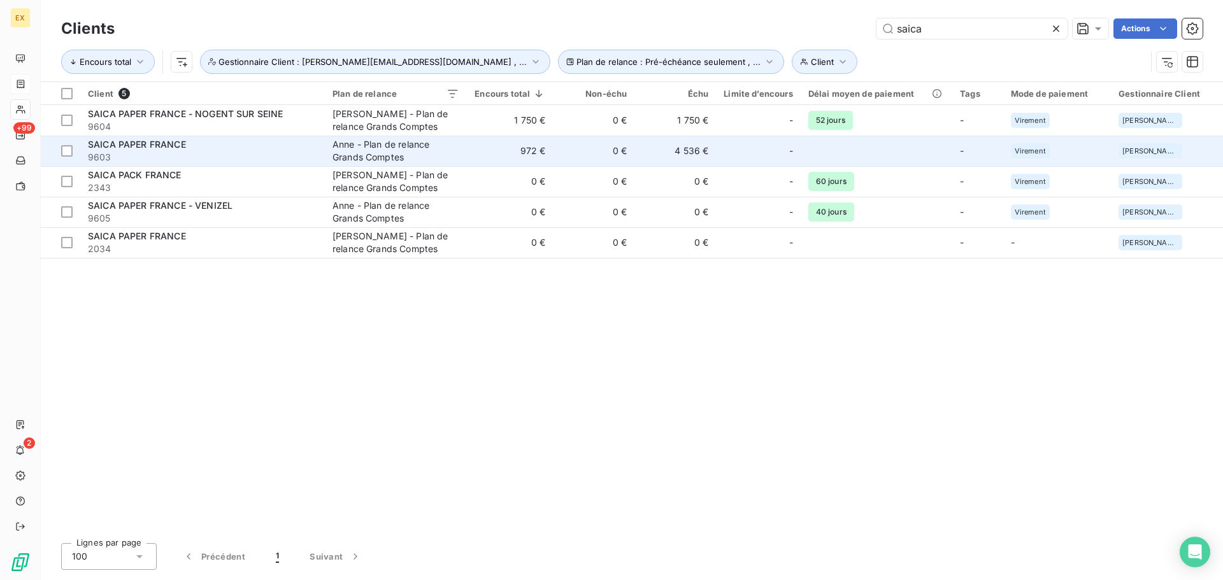
type input "saica"
click at [179, 146] on span "SAICA PAPER FRANCE" at bounding box center [137, 144] width 98 height 11
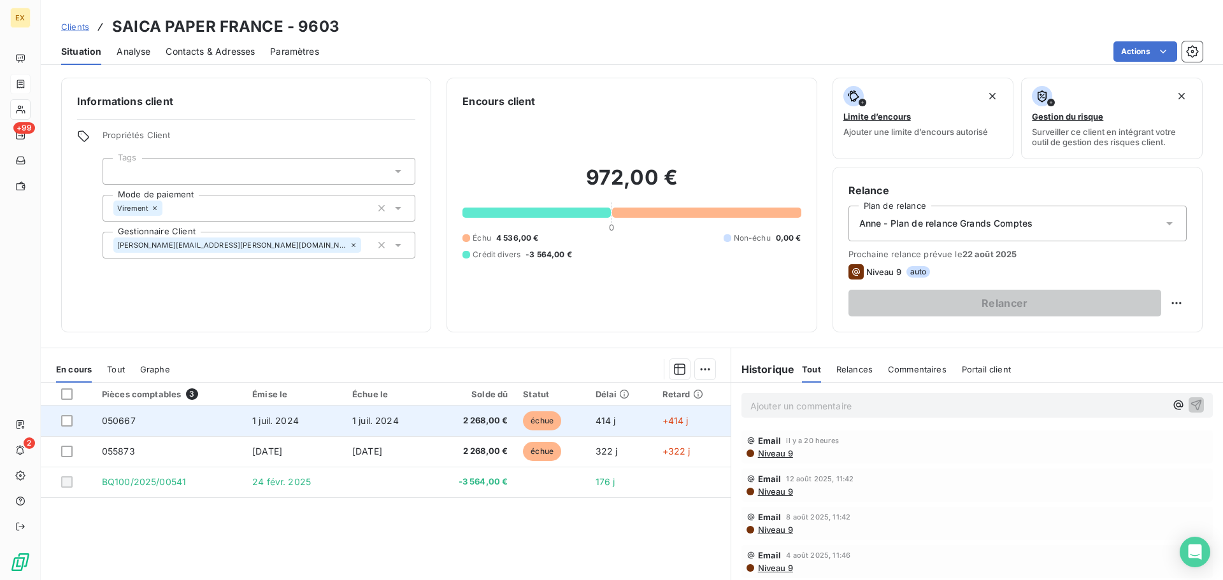
click at [201, 422] on td "050667" at bounding box center [169, 421] width 150 height 31
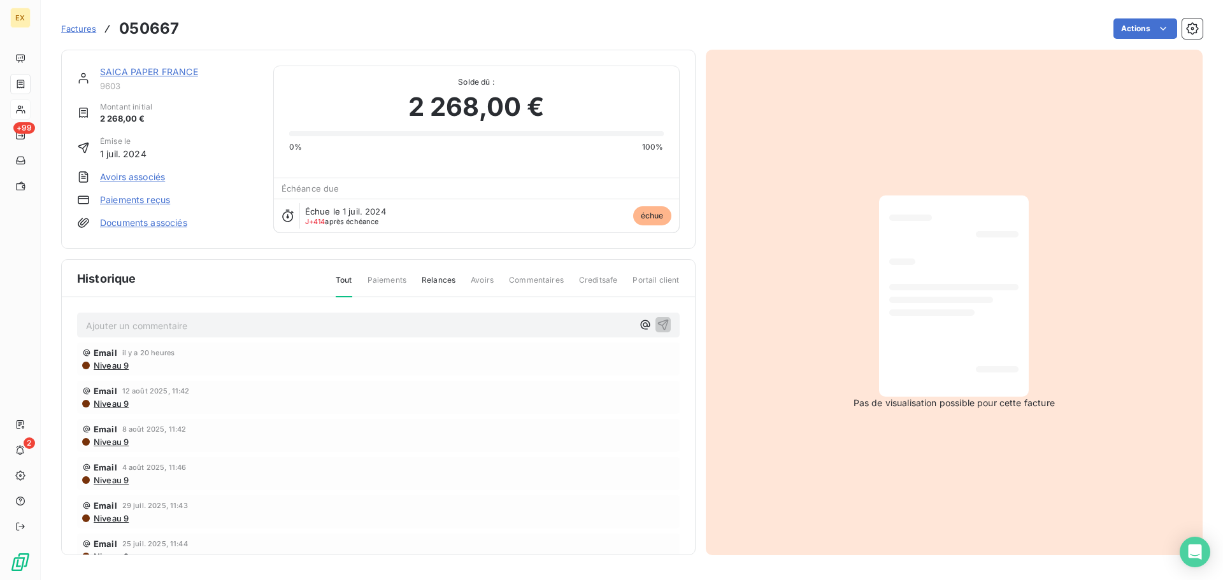
click at [160, 198] on link "Paiements reçus" at bounding box center [135, 200] width 70 height 13
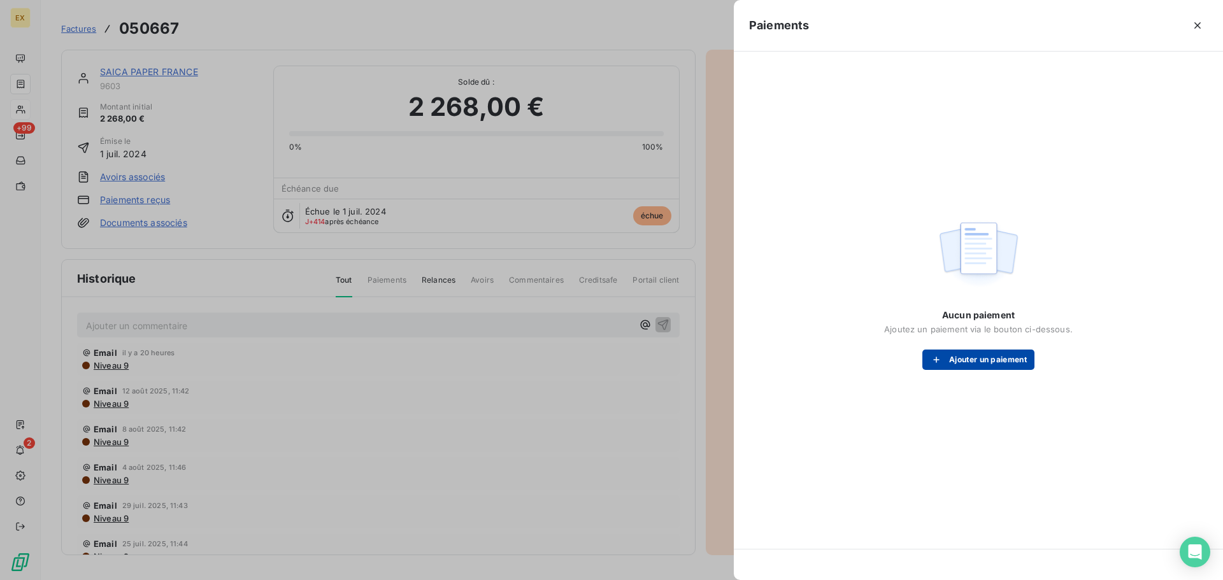
click at [975, 352] on button "Ajouter un paiement" at bounding box center [979, 360] width 112 height 20
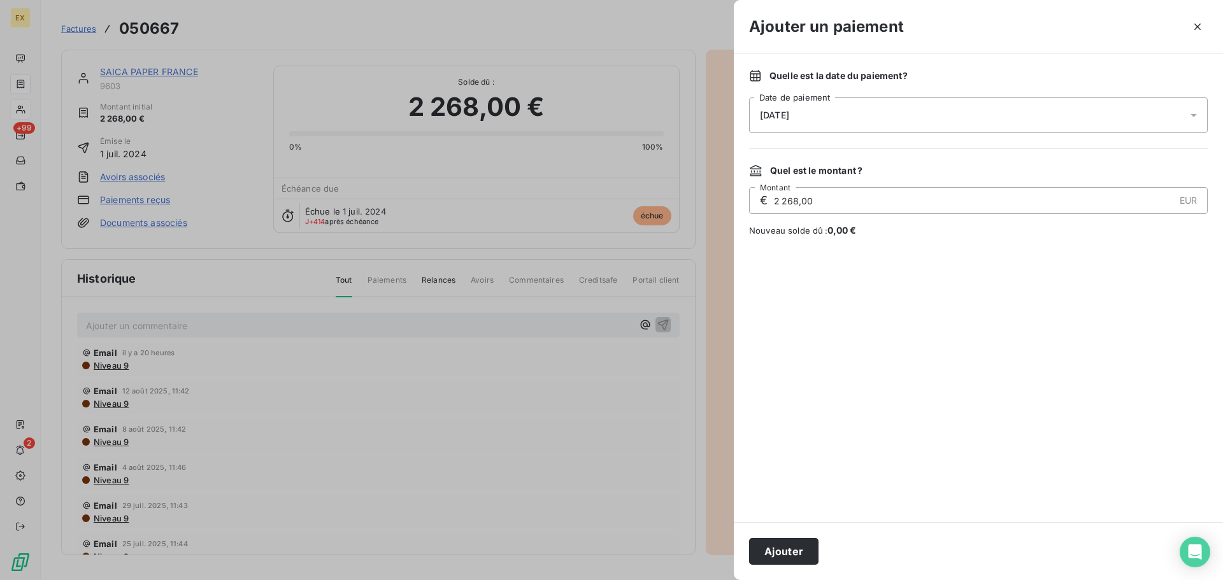
drag, startPoint x: 779, startPoint y: 552, endPoint x: 775, endPoint y: 544, distance: 9.1
click at [779, 551] on button "Ajouter" at bounding box center [783, 551] width 69 height 27
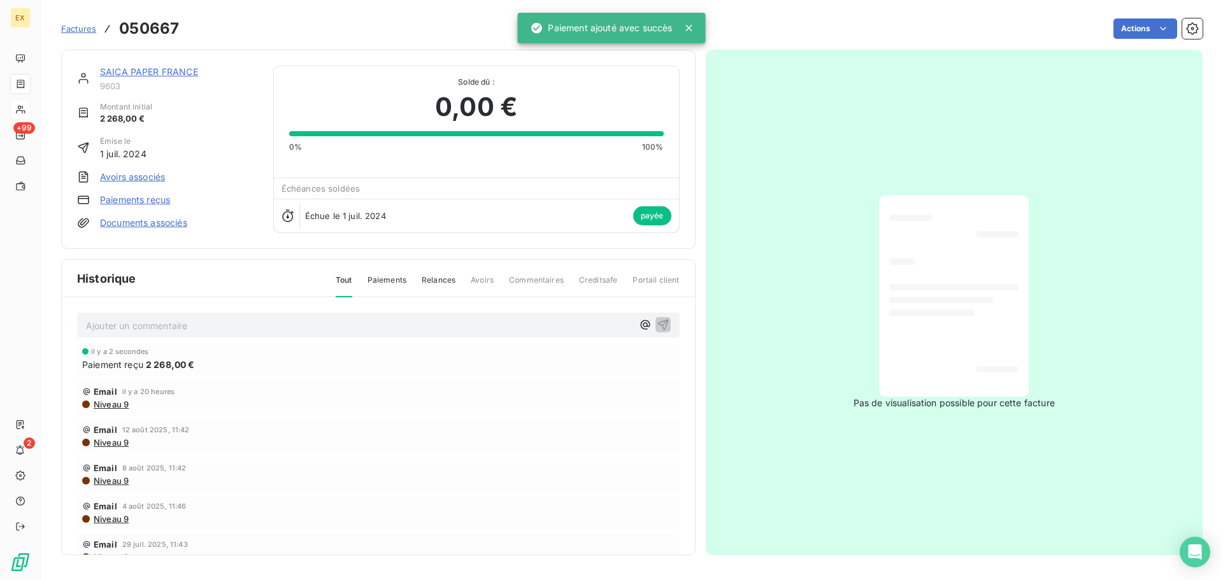
click at [79, 28] on span "Factures" at bounding box center [78, 29] width 35 height 10
click at [157, 65] on div "SAICA PAPER FRANCE 9603 Montant initial 2 268,00 € Émise le 1 juil. 2024 Avoirs…" at bounding box center [378, 149] width 635 height 199
click at [157, 68] on link "SAICA PAPER FRANCE" at bounding box center [149, 71] width 98 height 11
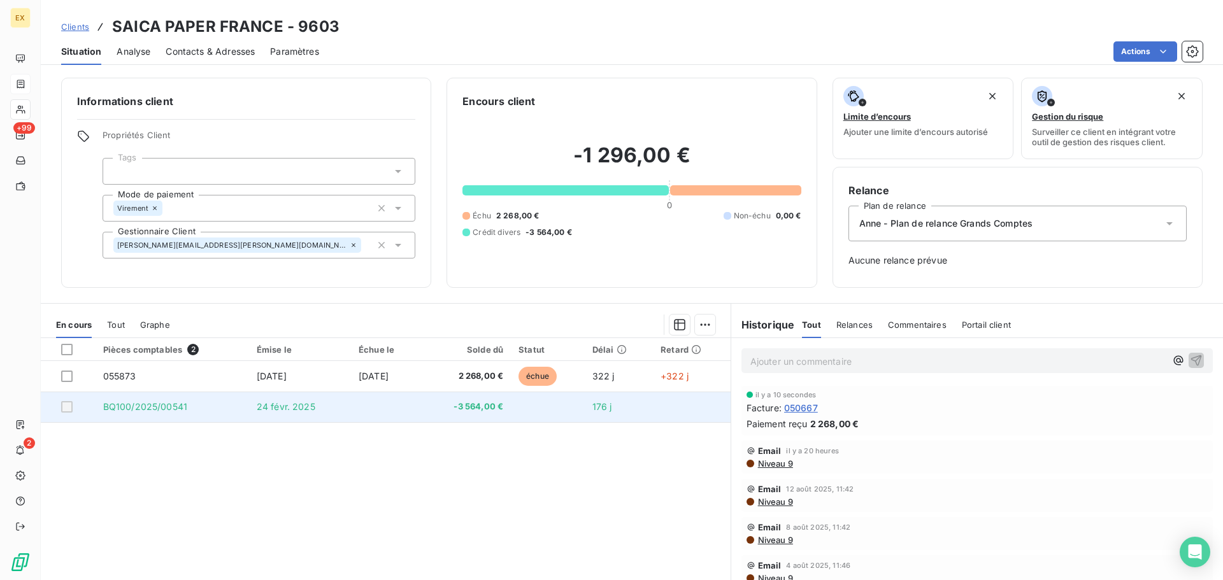
click at [170, 407] on span "BQ100/2025/00541" at bounding box center [145, 406] width 84 height 11
click at [171, 406] on span "BQ100/2025/00541" at bounding box center [145, 406] width 84 height 11
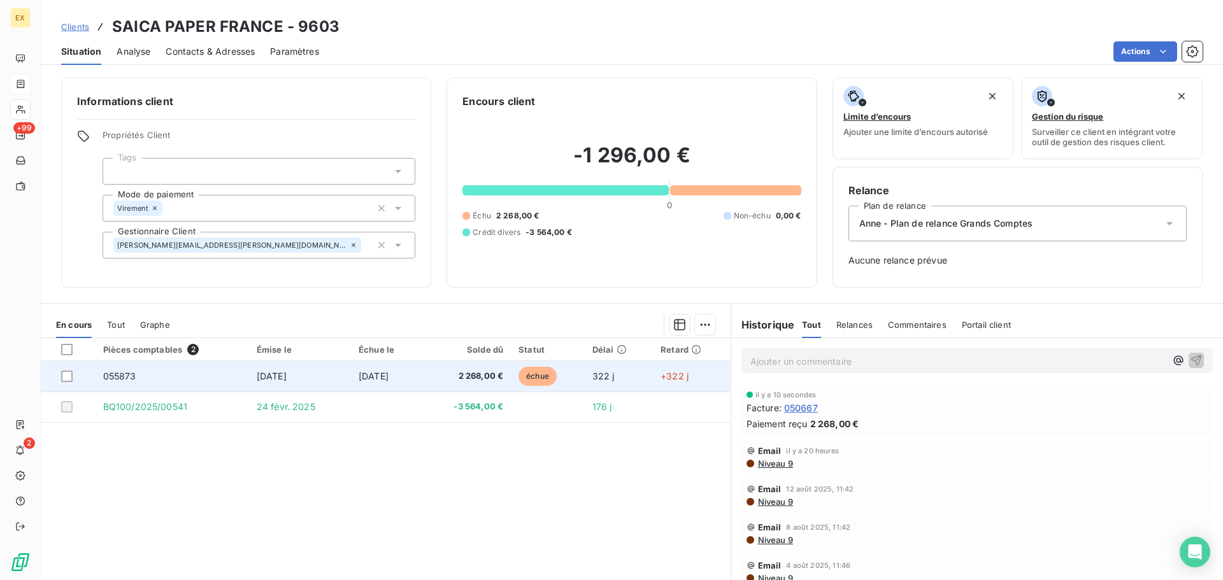
click at [195, 373] on td "055873" at bounding box center [173, 376] width 154 height 31
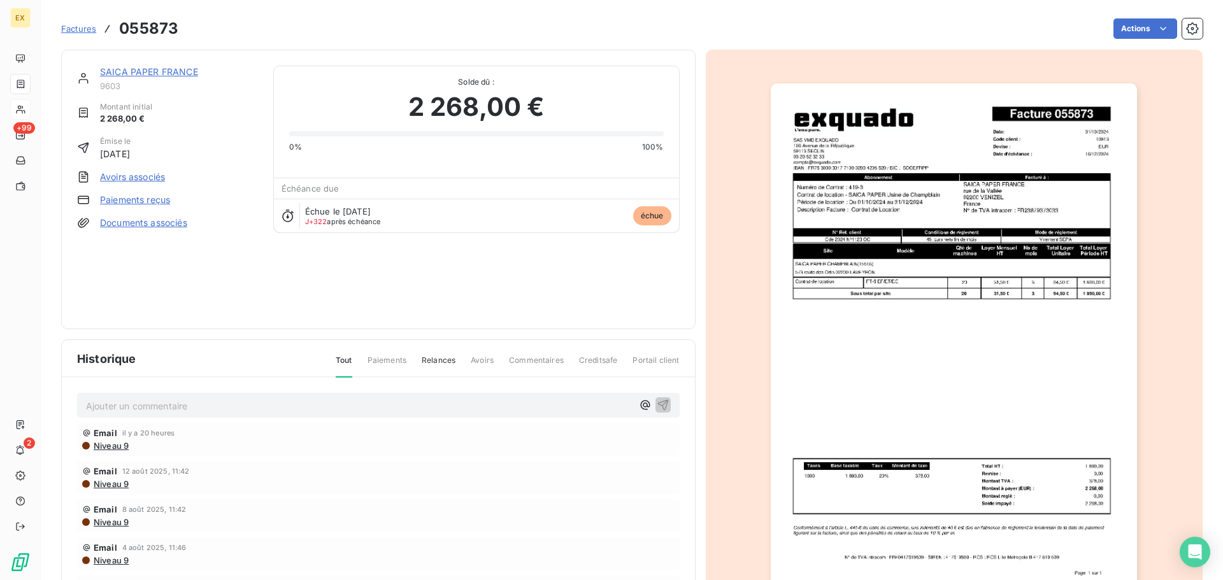
click at [132, 198] on link "Paiements reçus" at bounding box center [135, 200] width 70 height 13
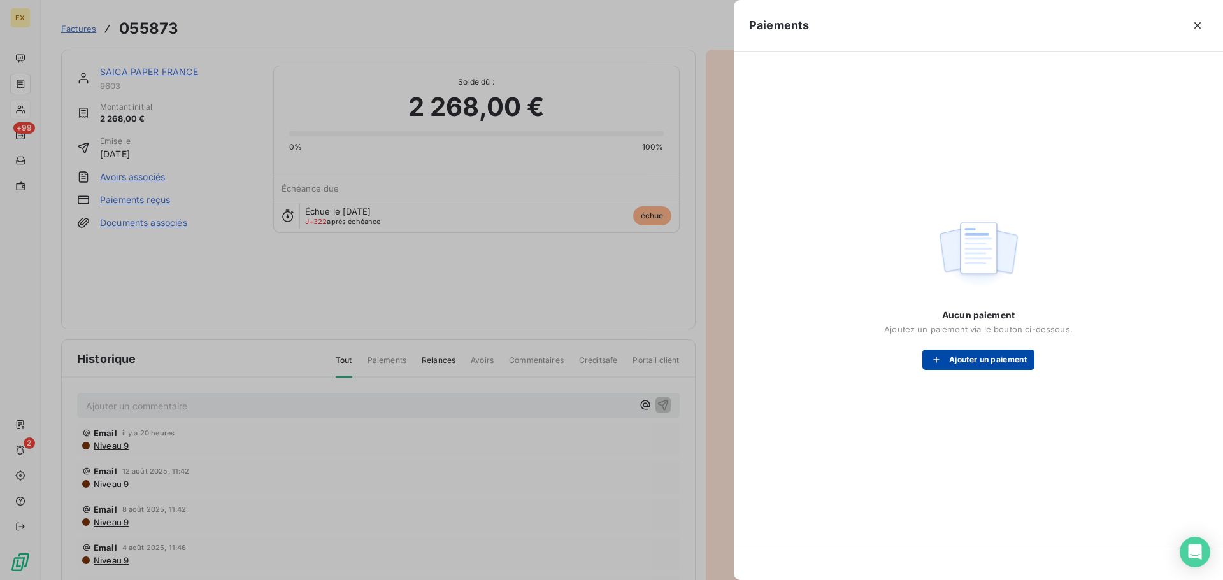
click at [976, 366] on button "Ajouter un paiement" at bounding box center [979, 360] width 112 height 20
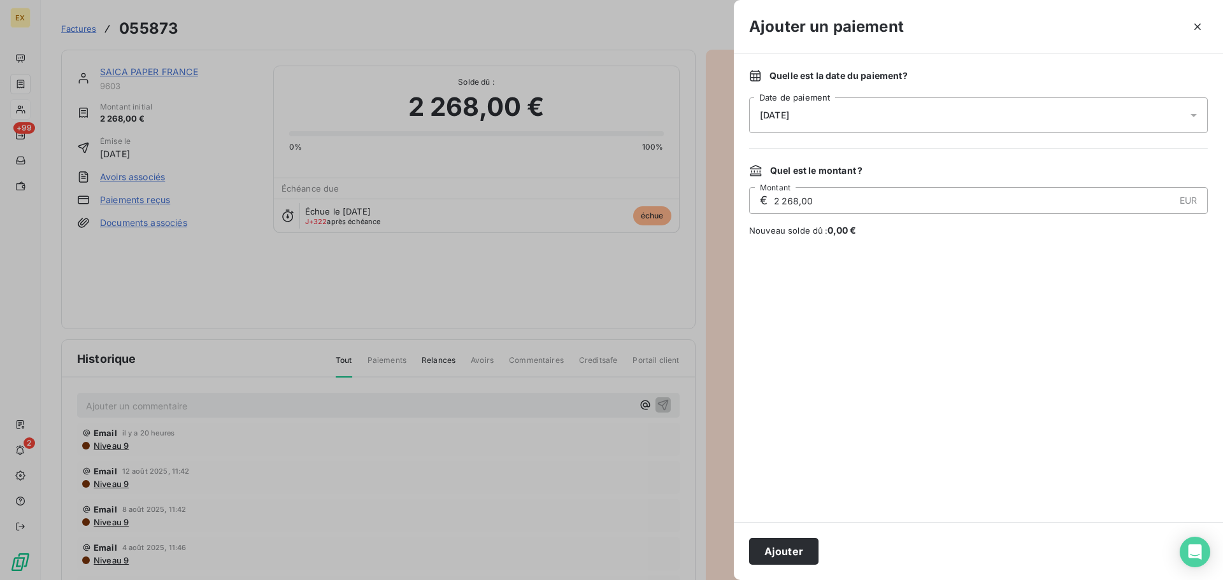
drag, startPoint x: 772, startPoint y: 547, endPoint x: 675, endPoint y: 483, distance: 116.8
click at [772, 545] on button "Ajouter" at bounding box center [783, 551] width 69 height 27
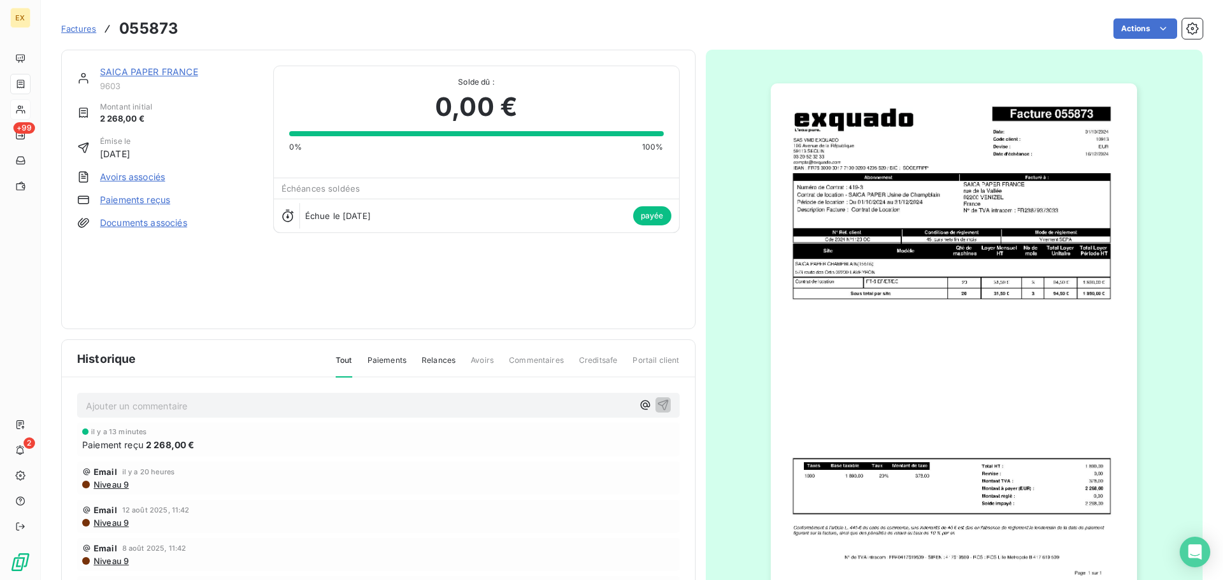
click at [76, 27] on span "Factures" at bounding box center [78, 29] width 35 height 10
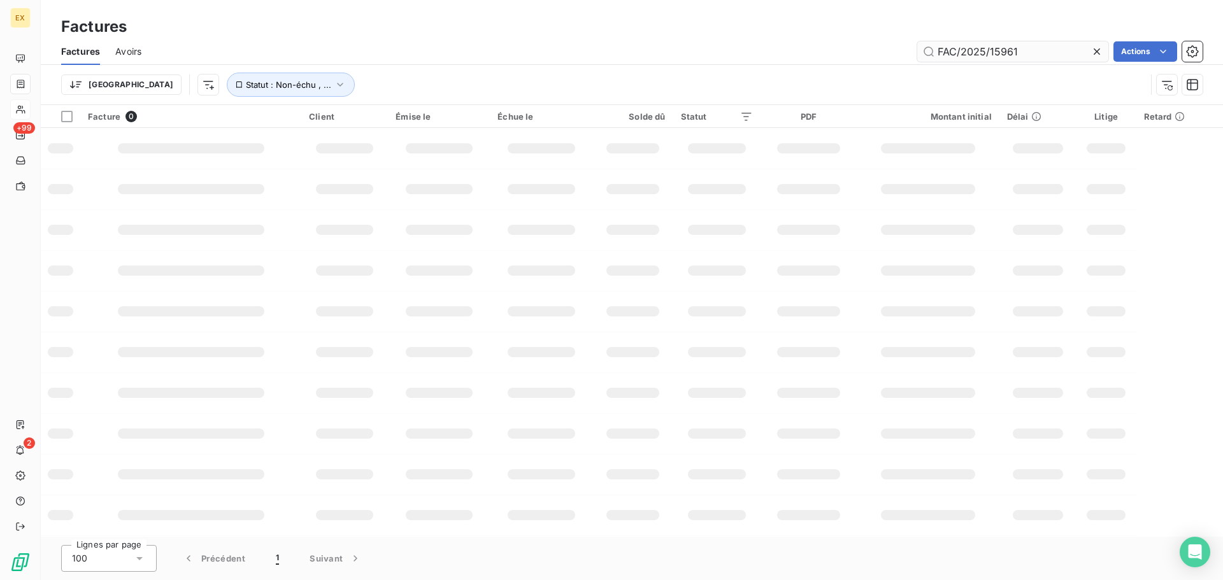
click at [1034, 44] on div "Factures Avoirs FAC/2025/15961 Actions" at bounding box center [632, 51] width 1183 height 27
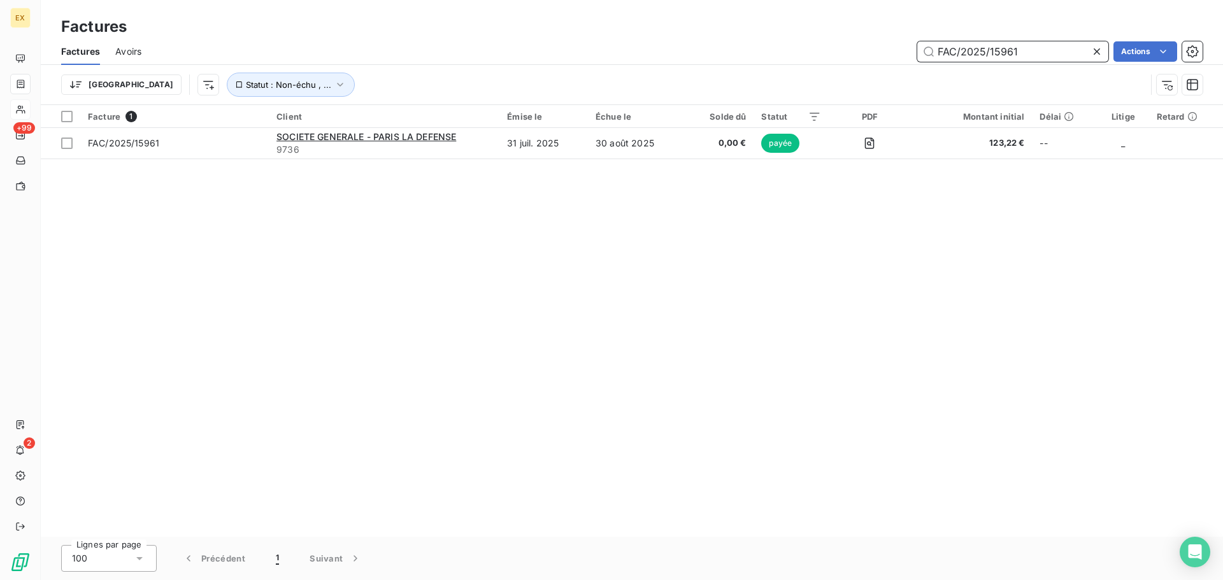
drag, startPoint x: 1014, startPoint y: 50, endPoint x: 916, endPoint y: 61, distance: 98.7
click at [925, 61] on input "FAC/2025/15961" at bounding box center [1013, 51] width 191 height 20
click at [1023, 50] on input "FAC/2025/15961" at bounding box center [1013, 51] width 191 height 20
drag, startPoint x: 1025, startPoint y: 50, endPoint x: 860, endPoint y: 53, distance: 164.4
click at [874, 49] on div "FAC/2025/15961 Actions" at bounding box center [680, 51] width 1046 height 20
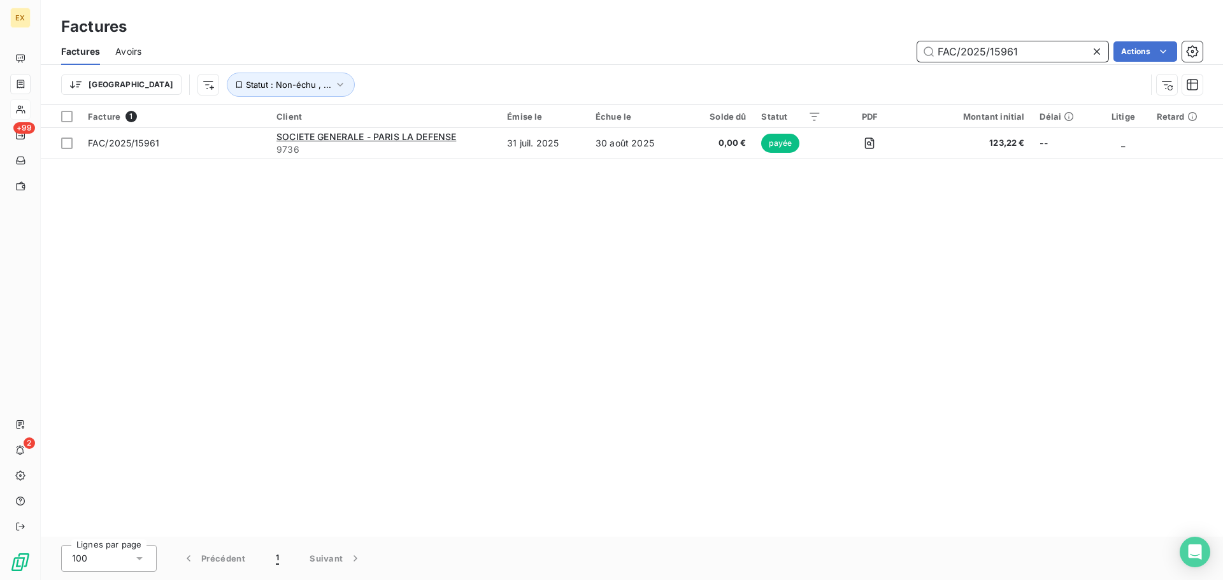
paste input "FAC/2025/14365"
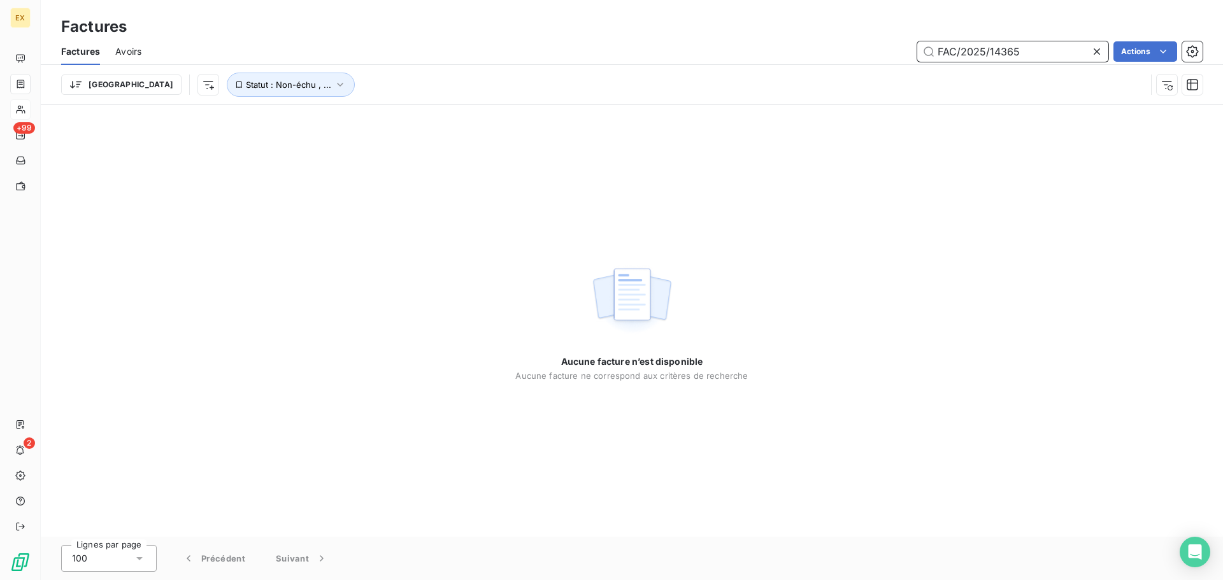
click at [940, 50] on input "FAC/2025/14365" at bounding box center [1013, 51] width 191 height 20
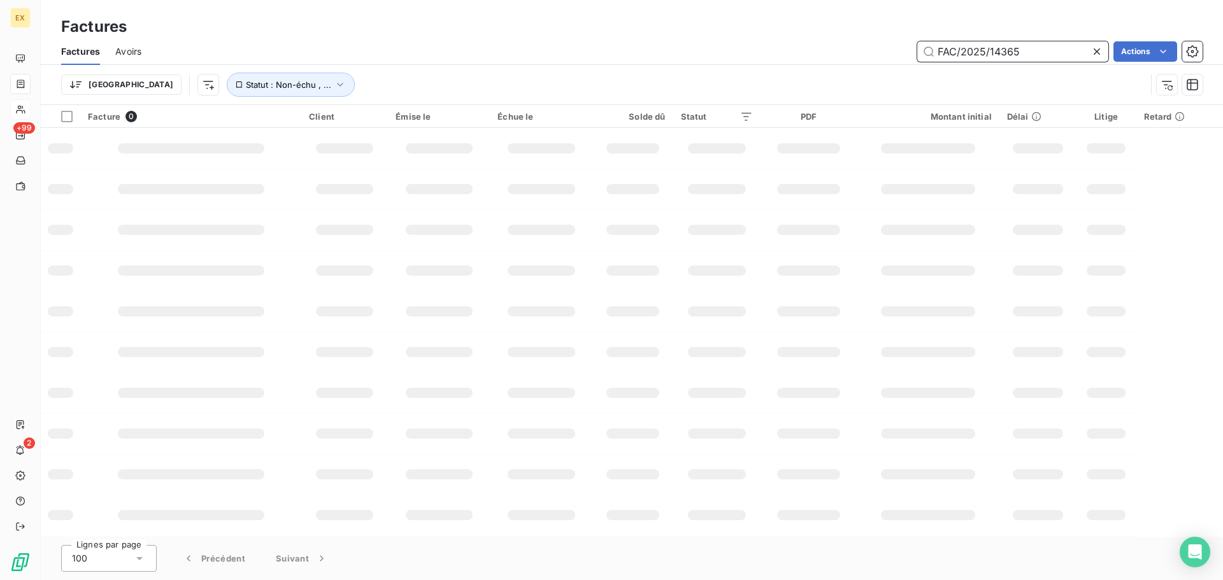
type input "FAC/2025/14365"
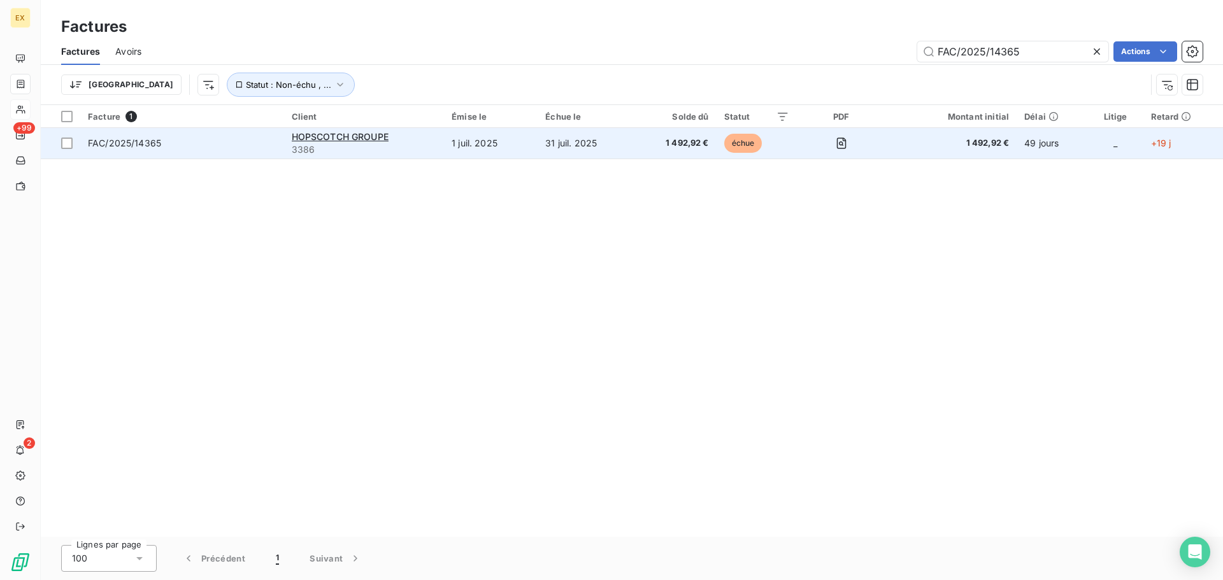
click at [247, 134] on td "FAC/2025/14365" at bounding box center [182, 143] width 204 height 31
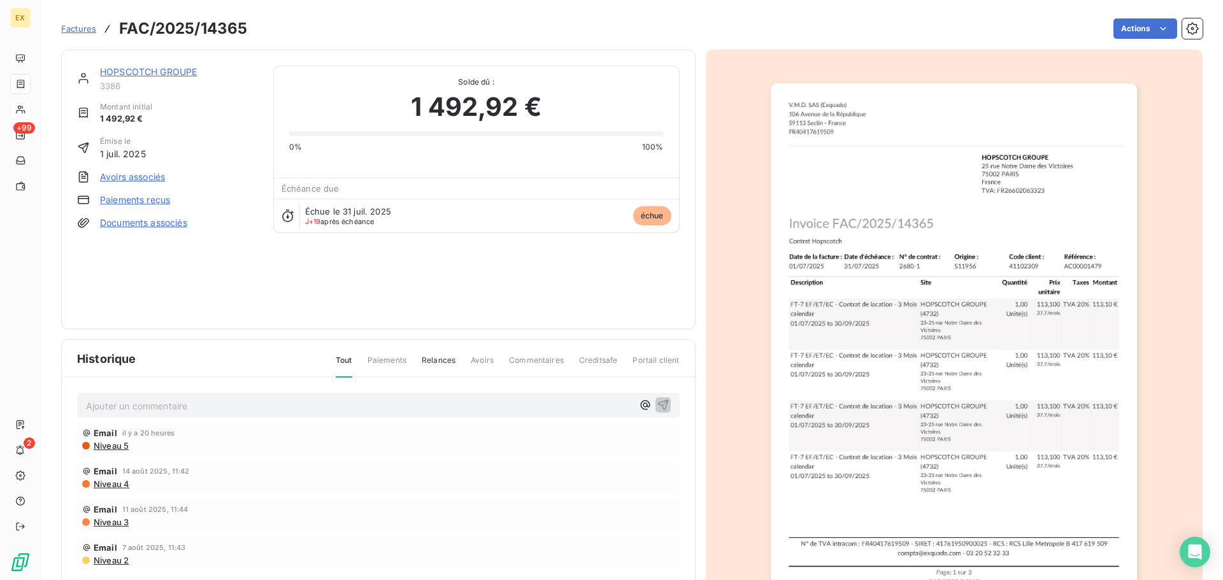
click at [81, 28] on span "Factures" at bounding box center [78, 29] width 35 height 10
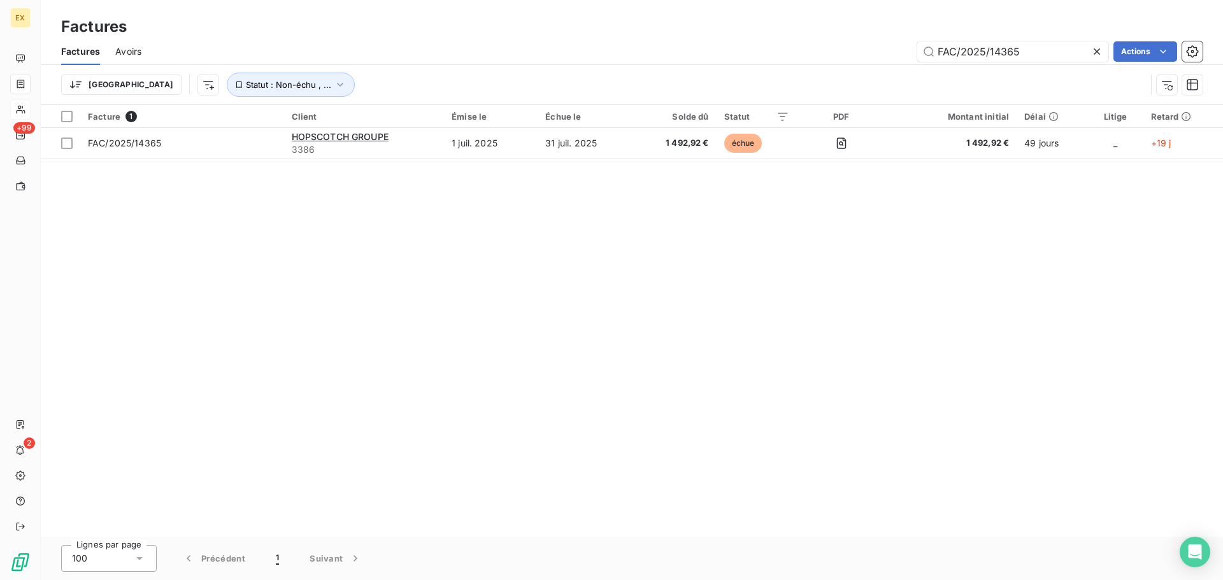
drag, startPoint x: 1047, startPoint y: 51, endPoint x: 852, endPoint y: 55, distance: 195.0
click at [853, 55] on div "FAC/2025/14365 Actions" at bounding box center [680, 51] width 1046 height 20
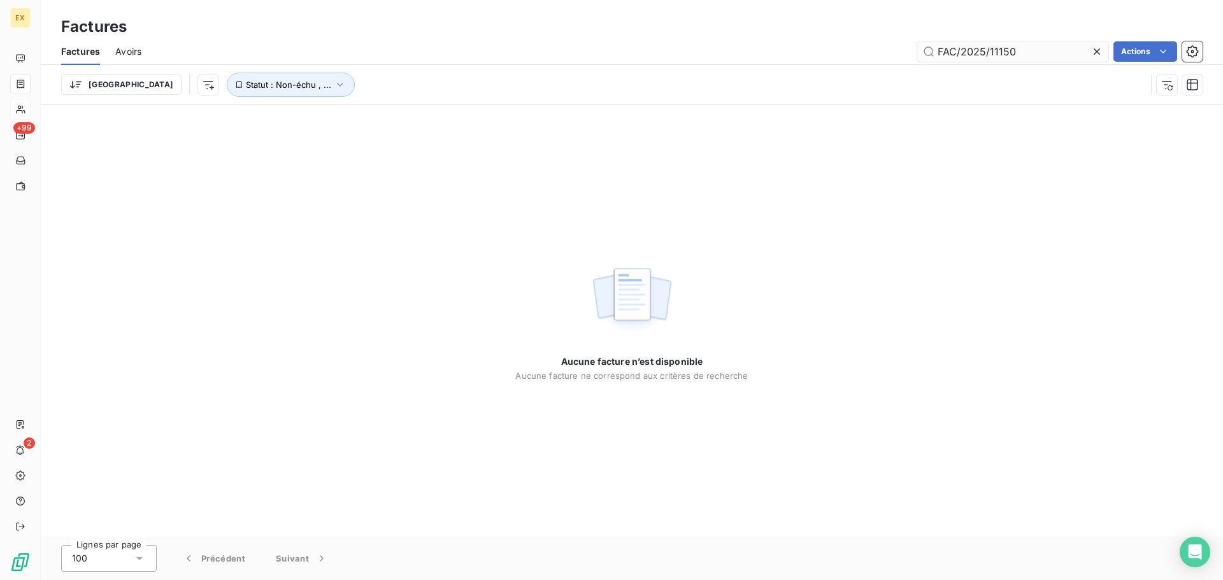
click at [941, 47] on input "FAC/2025/11150" at bounding box center [1013, 51] width 191 height 20
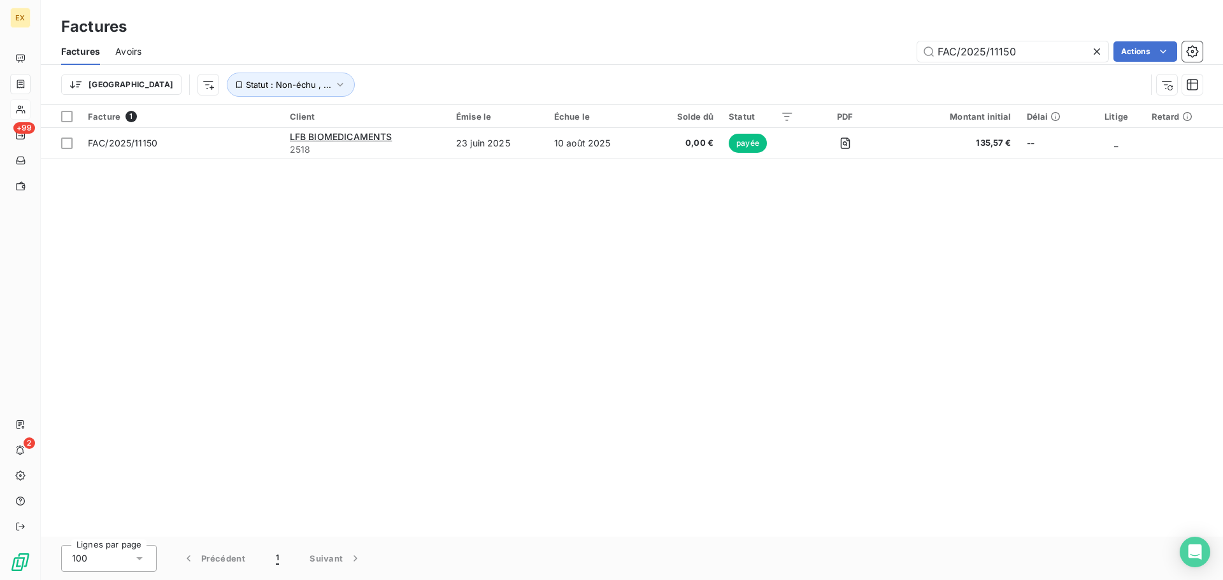
type input "FAC/2025/11150"
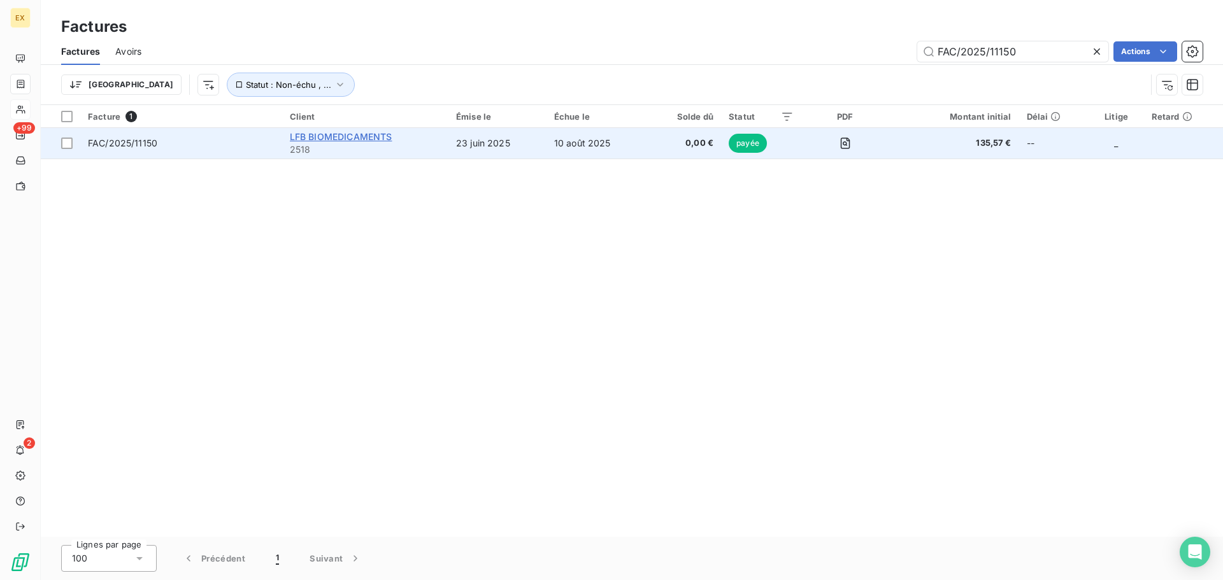
click at [357, 135] on span "LFB BIOMEDICAMENTS" at bounding box center [341, 136] width 103 height 11
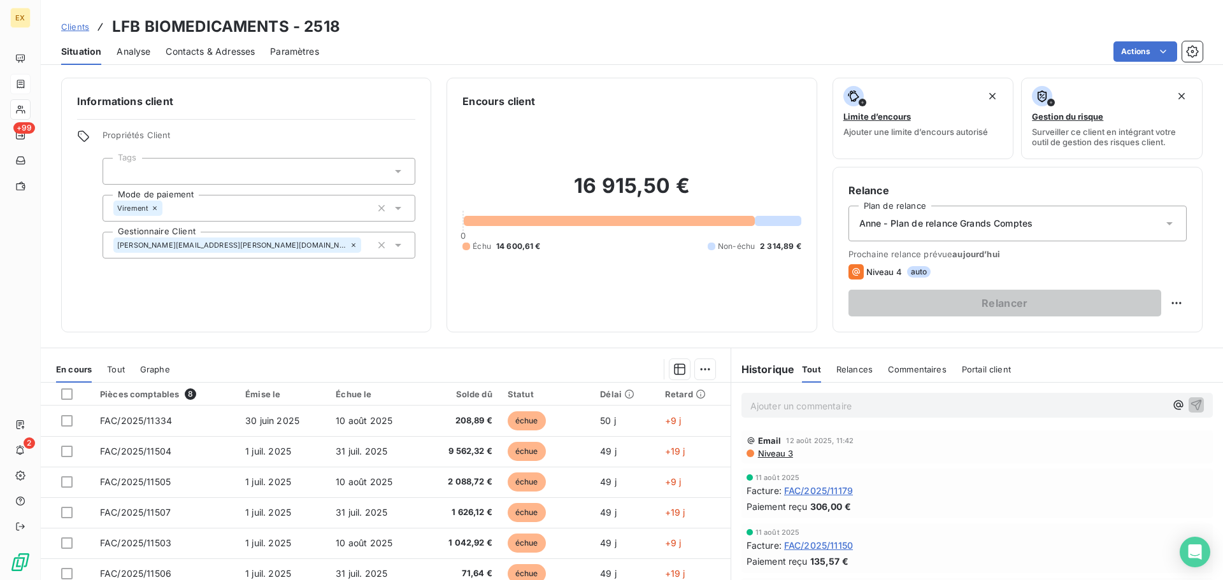
click at [230, 49] on span "Contacts & Adresses" at bounding box center [210, 51] width 89 height 13
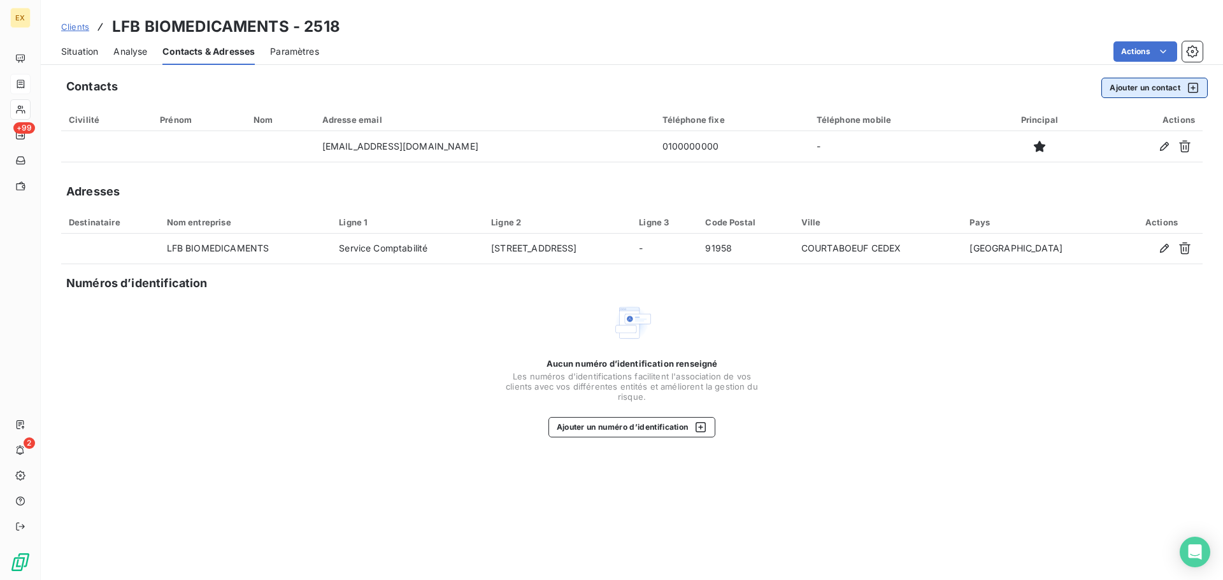
click at [1162, 80] on button "Ajouter un contact" at bounding box center [1155, 88] width 106 height 20
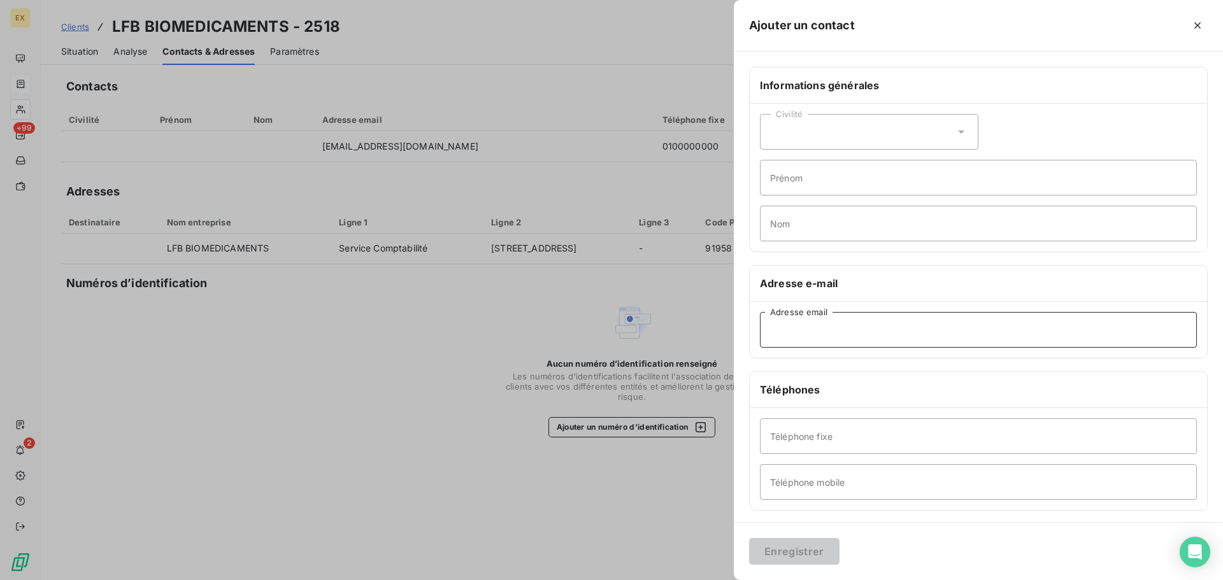
click at [782, 325] on input "Adresse email" at bounding box center [978, 330] width 437 height 36
paste input "[EMAIL_ADDRESS][DOMAIN_NAME]"
type input "[EMAIL_ADDRESS][DOMAIN_NAME]"
click at [789, 548] on button "Enregistrer" at bounding box center [794, 551] width 90 height 27
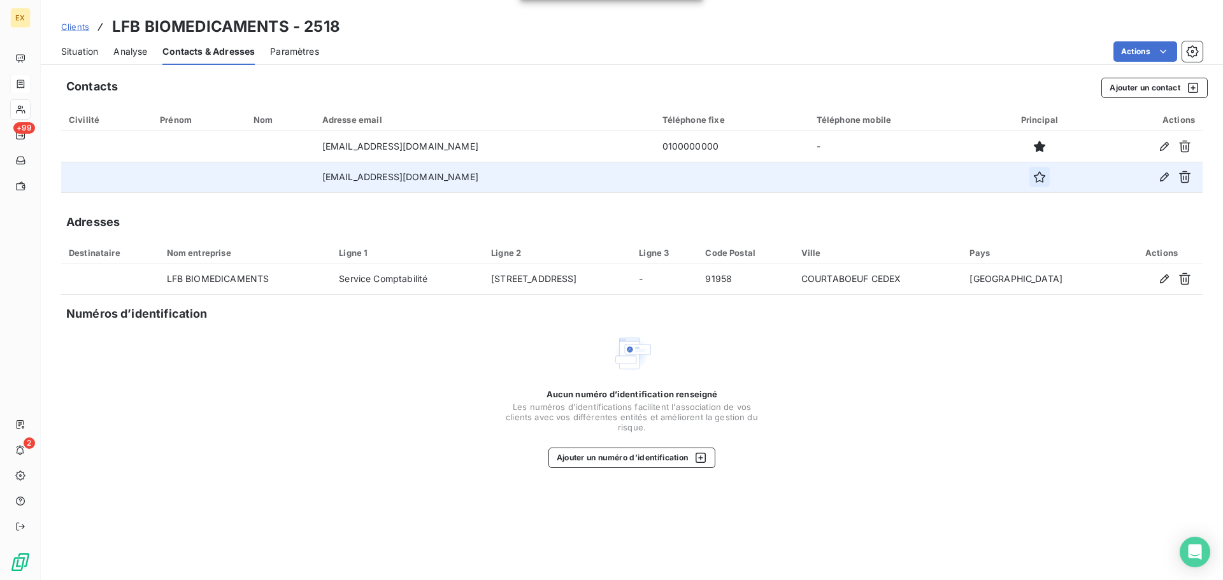
click at [1034, 180] on icon "button" at bounding box center [1039, 176] width 11 height 11
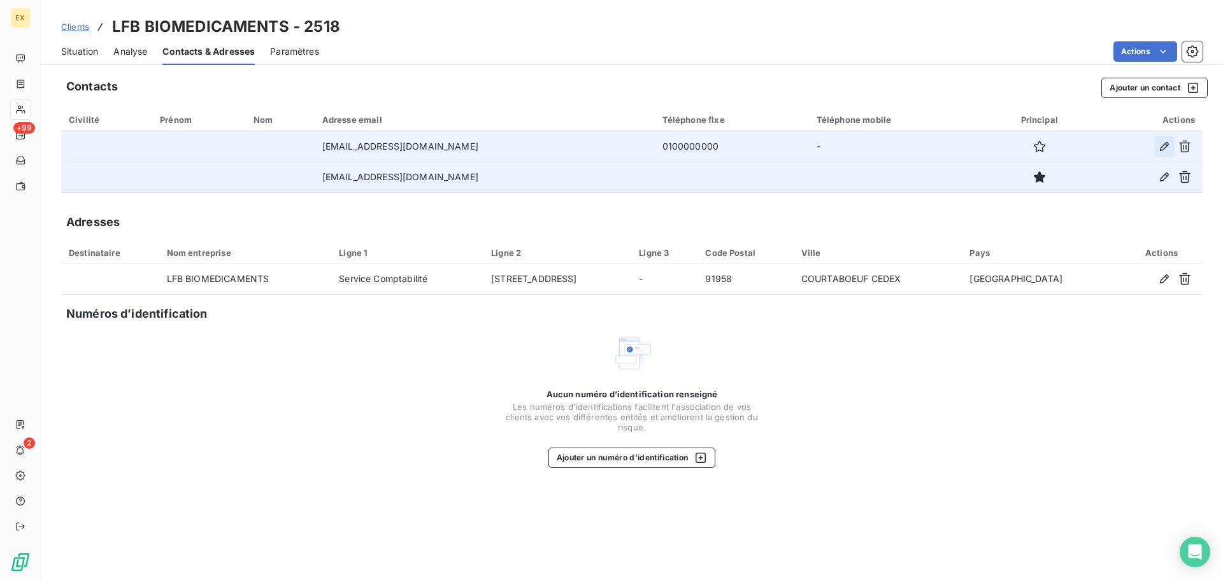
click at [1165, 141] on icon "button" at bounding box center [1164, 146] width 13 height 13
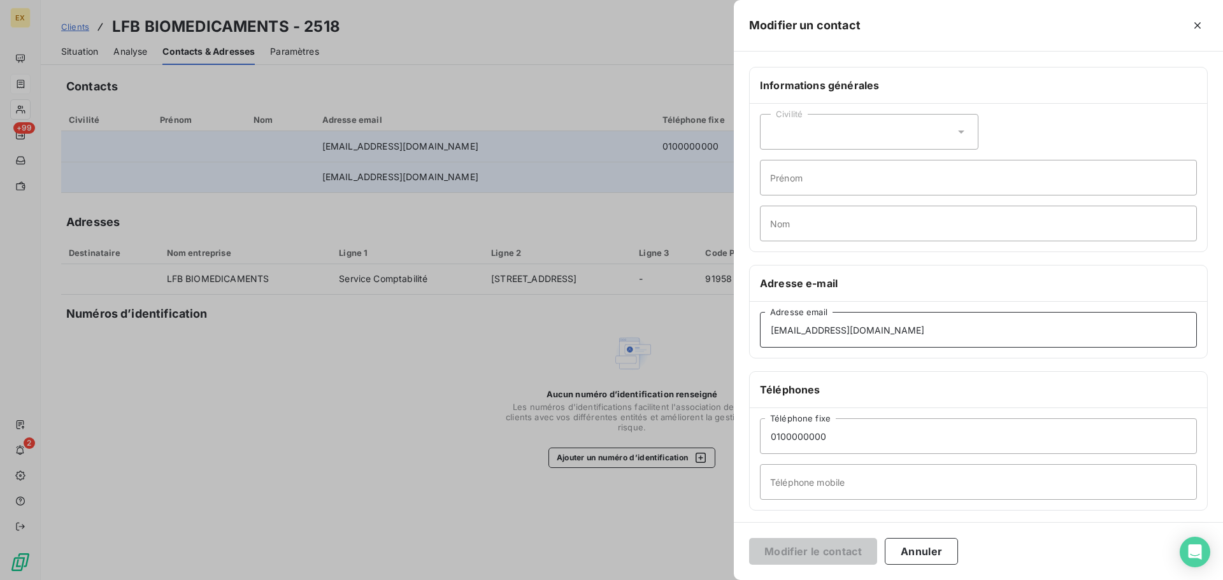
drag, startPoint x: 881, startPoint y: 333, endPoint x: 586, endPoint y: 329, distance: 295.7
click at [586, 580] on div "Modifier un contact Informations générales Civilité Prénom Nom Adresse e-mail […" at bounding box center [611, 580] width 1223 height 0
paste input "corneloup"
type input "[EMAIL_ADDRESS][DOMAIN_NAME]"
drag, startPoint x: 818, startPoint y: 550, endPoint x: 870, endPoint y: 546, distance: 53.0
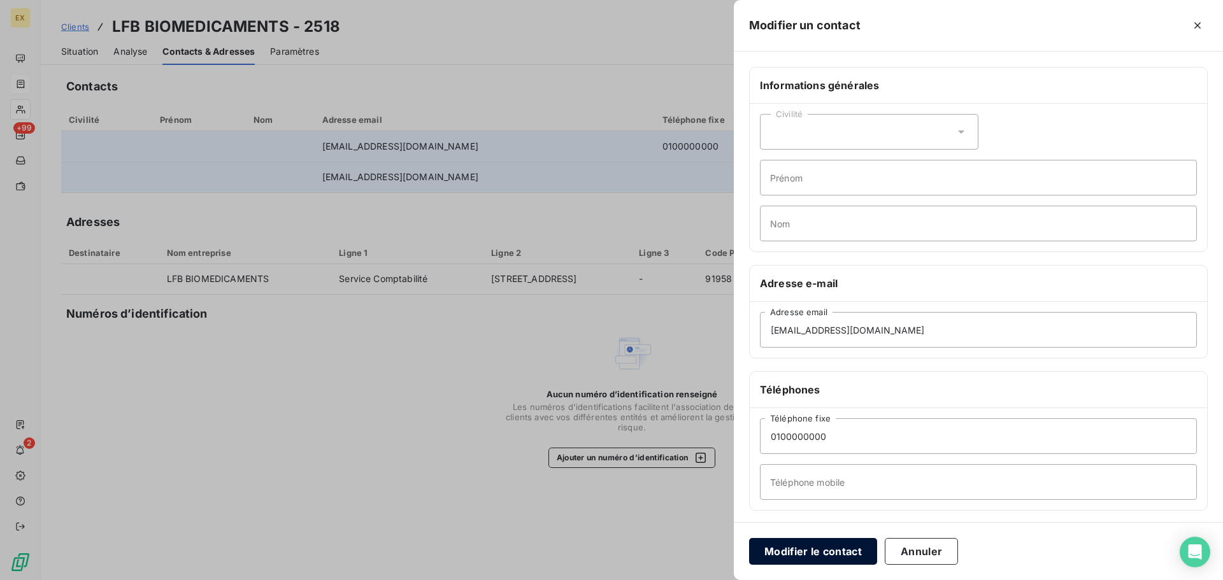
click at [818, 549] on button "Modifier le contact" at bounding box center [813, 551] width 128 height 27
